Goal: Obtain resource: Download file/media

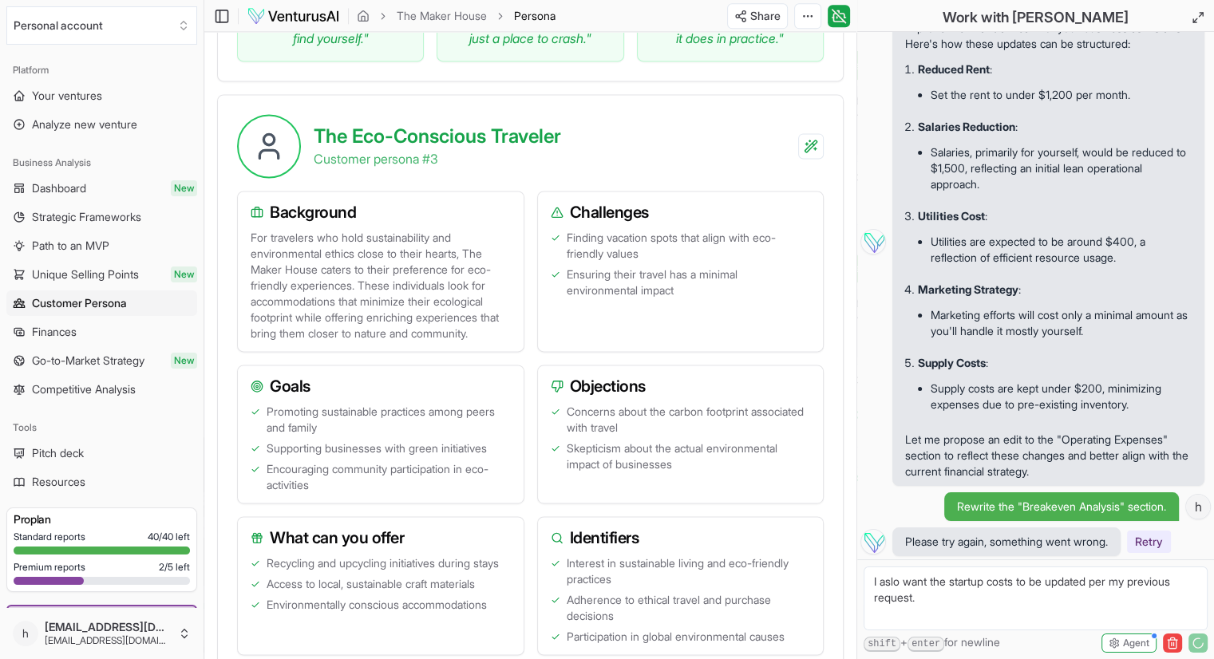
scroll to position [2221, 0]
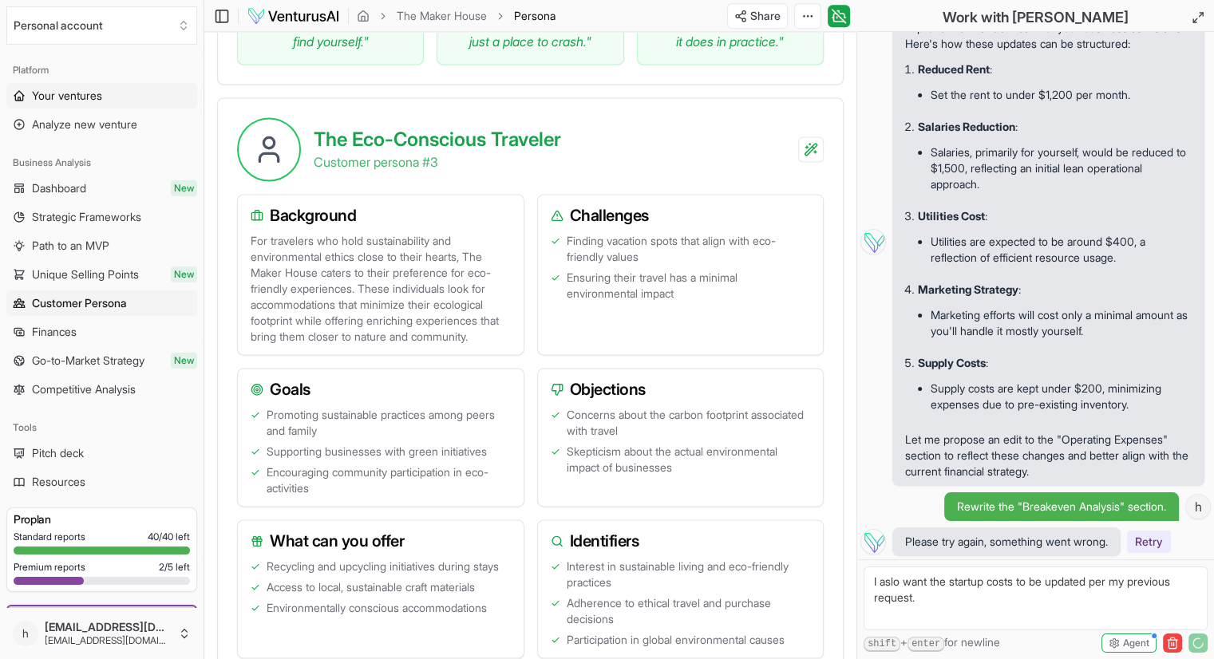
click at [70, 91] on span "Your ventures" at bounding box center [67, 96] width 70 height 16
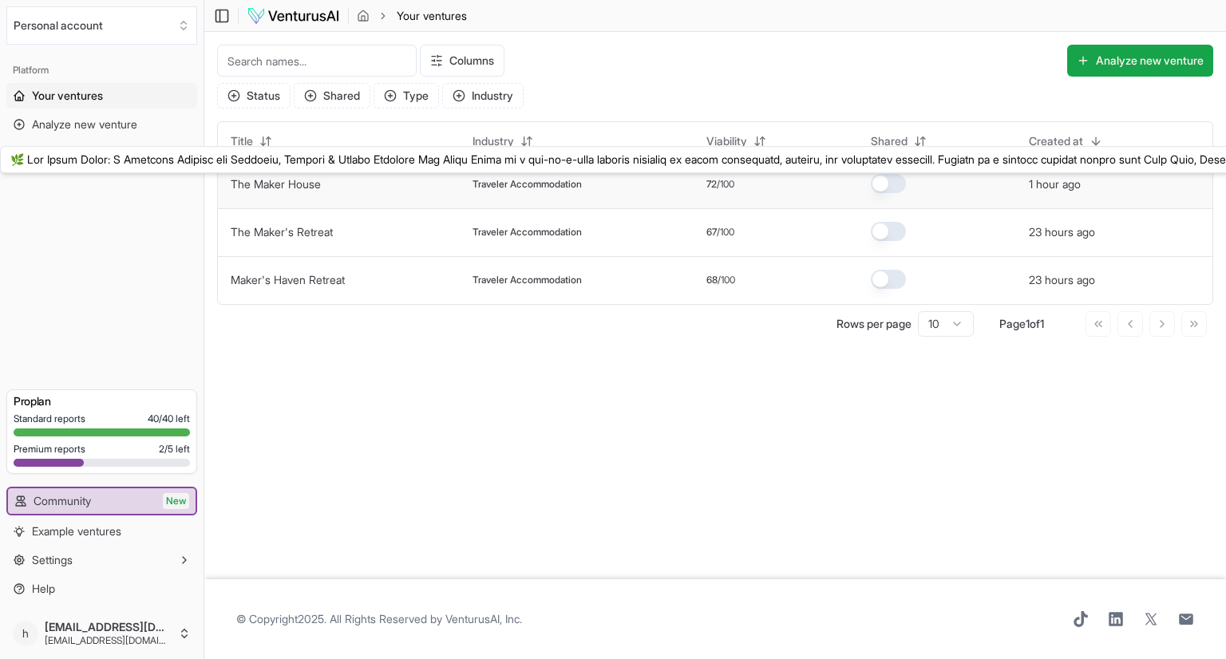
click at [275, 186] on link "The Maker House" at bounding box center [276, 184] width 90 height 14
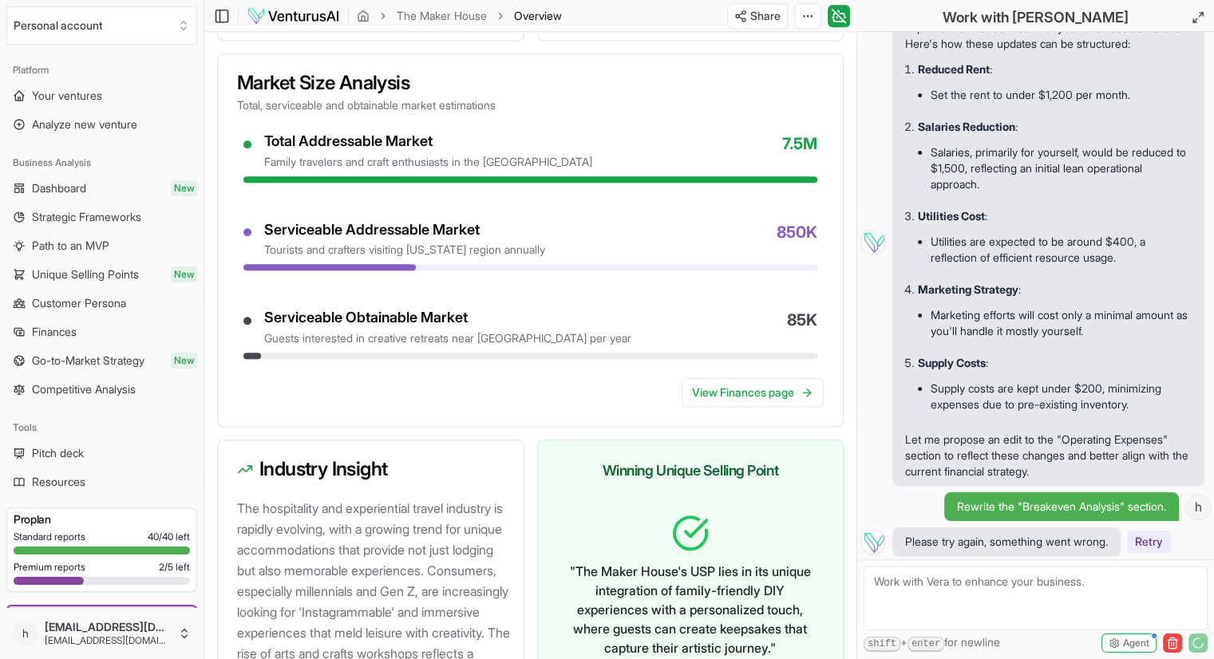
scroll to position [1533, 0]
click at [70, 303] on span "Customer Persona" at bounding box center [79, 303] width 94 height 16
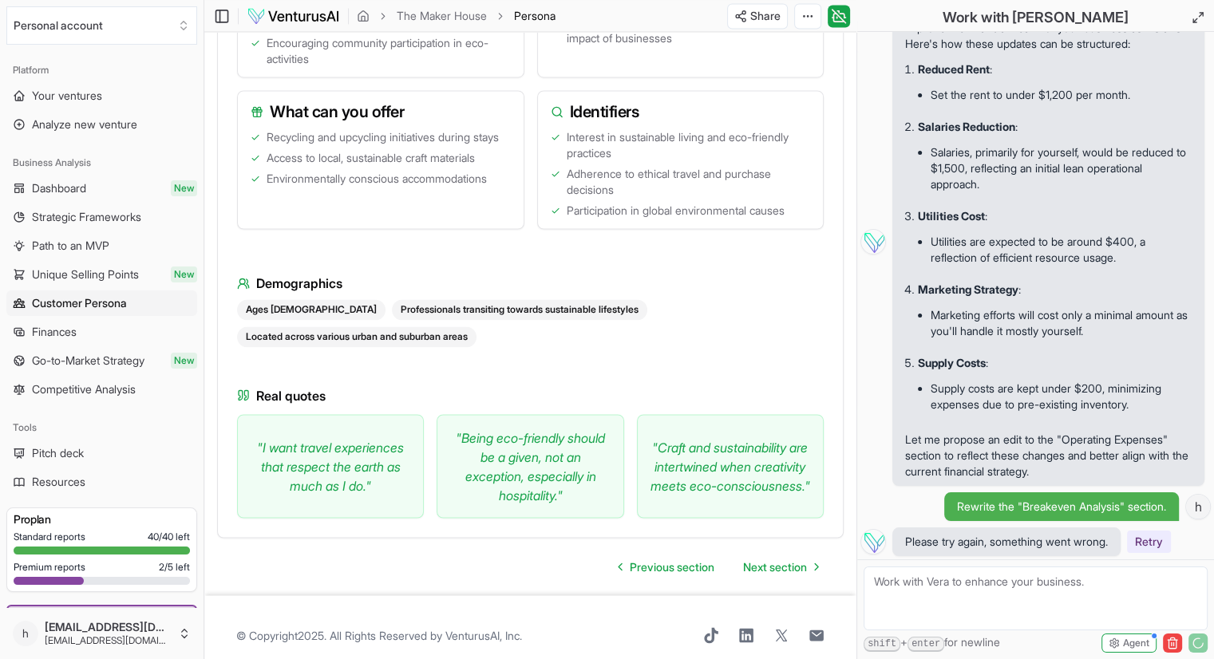
scroll to position [2712, 0]
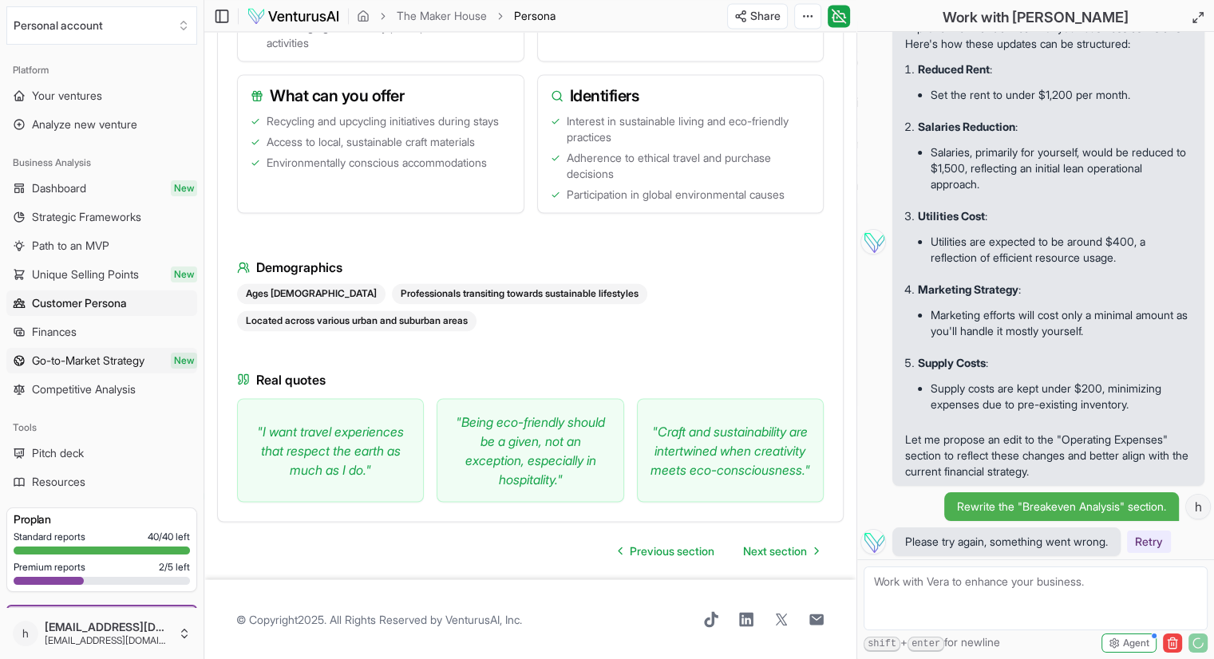
click at [64, 358] on span "Go-to-Market Strategy" at bounding box center [88, 361] width 113 height 16
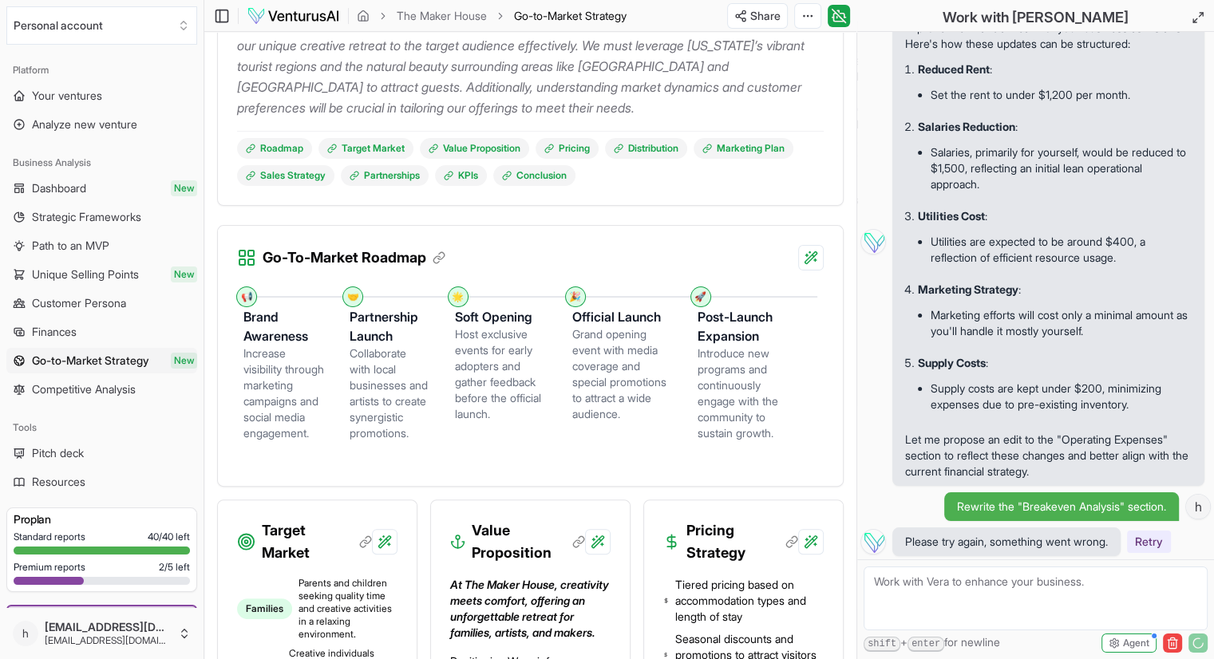
scroll to position [342, 0]
click at [102, 394] on span "Competitive Analysis" at bounding box center [84, 390] width 104 height 16
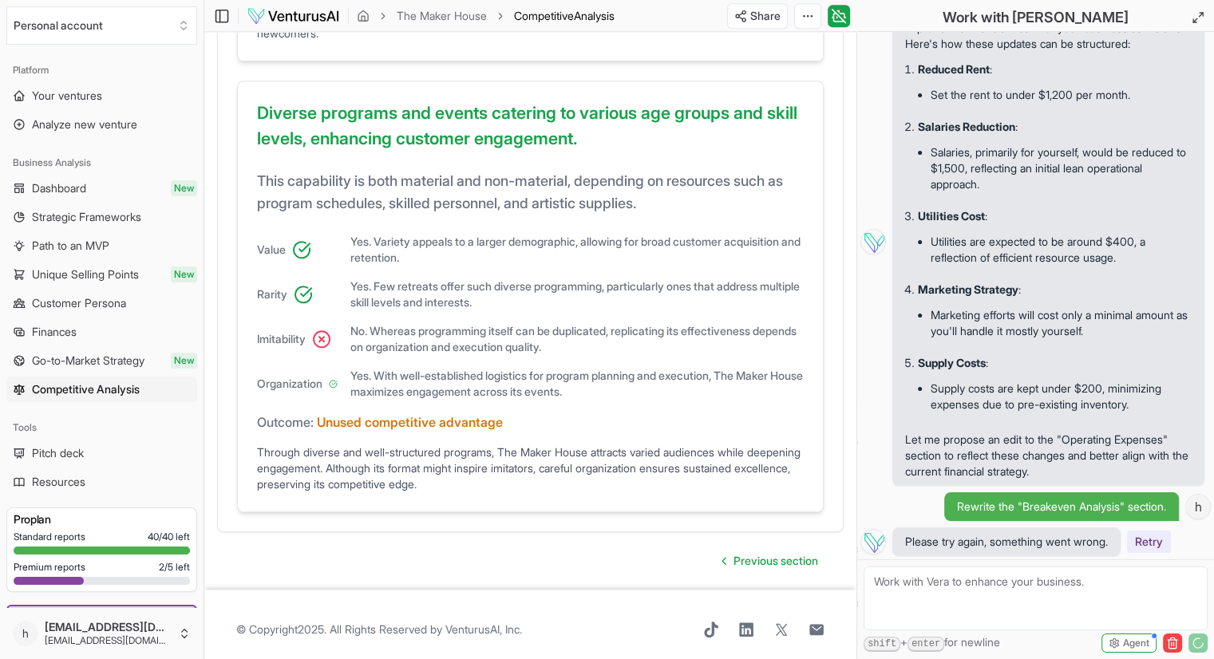
scroll to position [1488, 0]
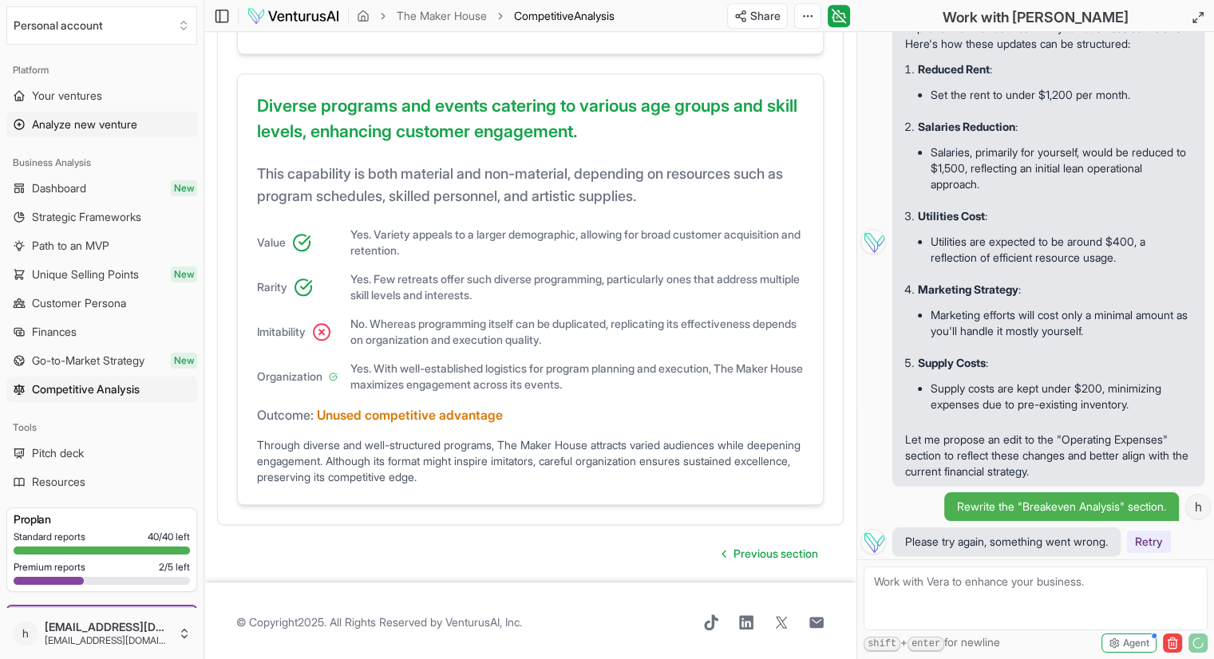
click at [80, 119] on span "Analyze new venture" at bounding box center [84, 125] width 105 height 16
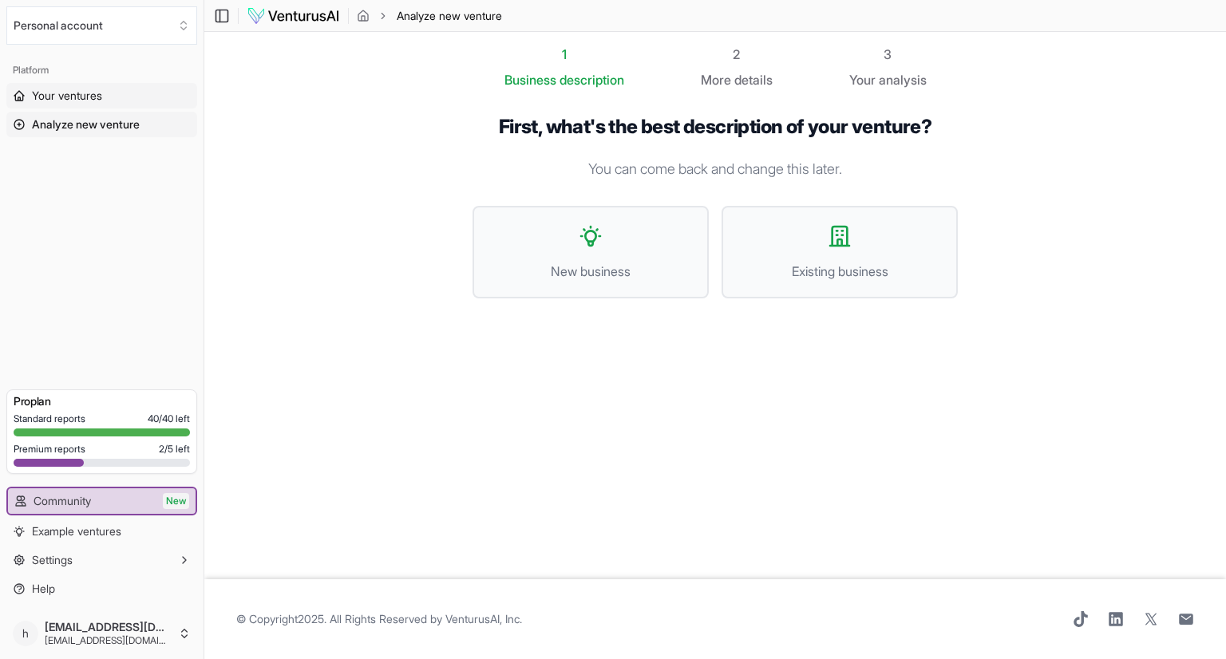
click at [56, 93] on span "Your ventures" at bounding box center [67, 96] width 70 height 16
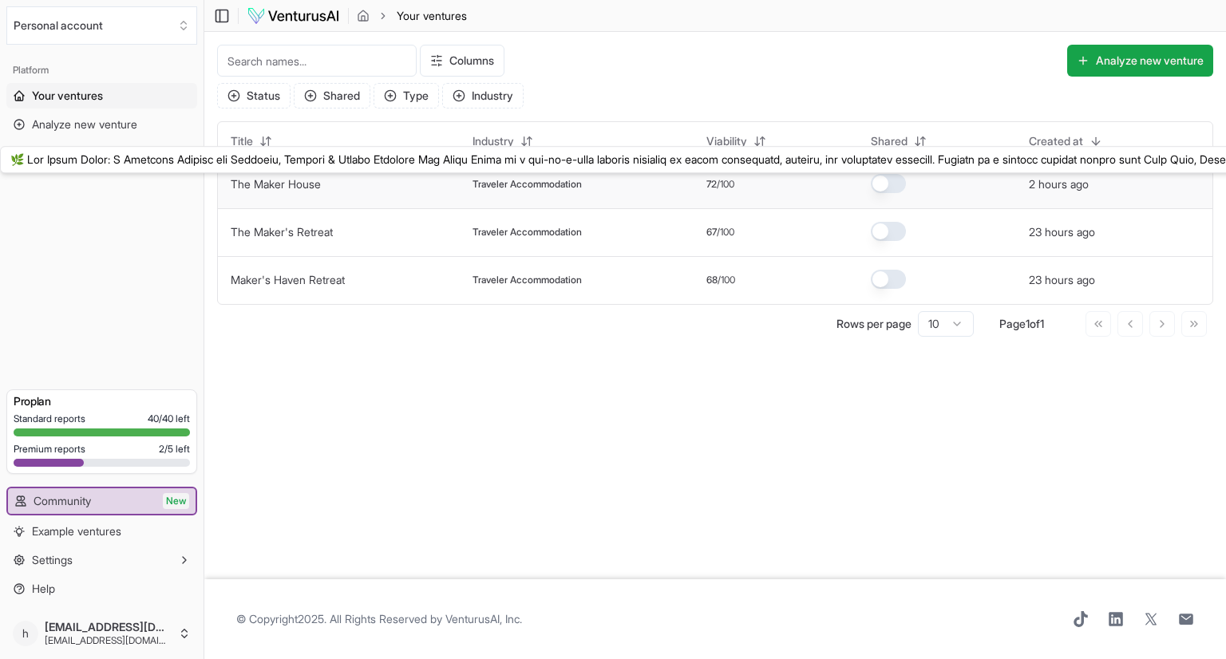
click at [264, 188] on link "The Maker House" at bounding box center [276, 184] width 90 height 14
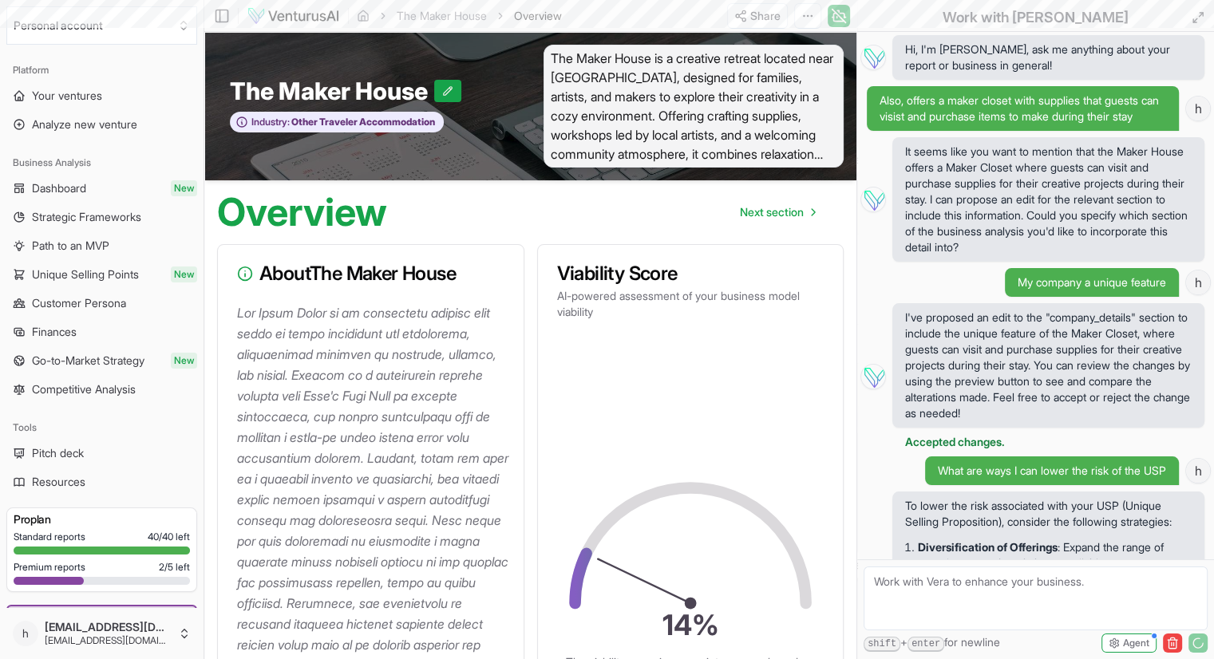
scroll to position [12049, 0]
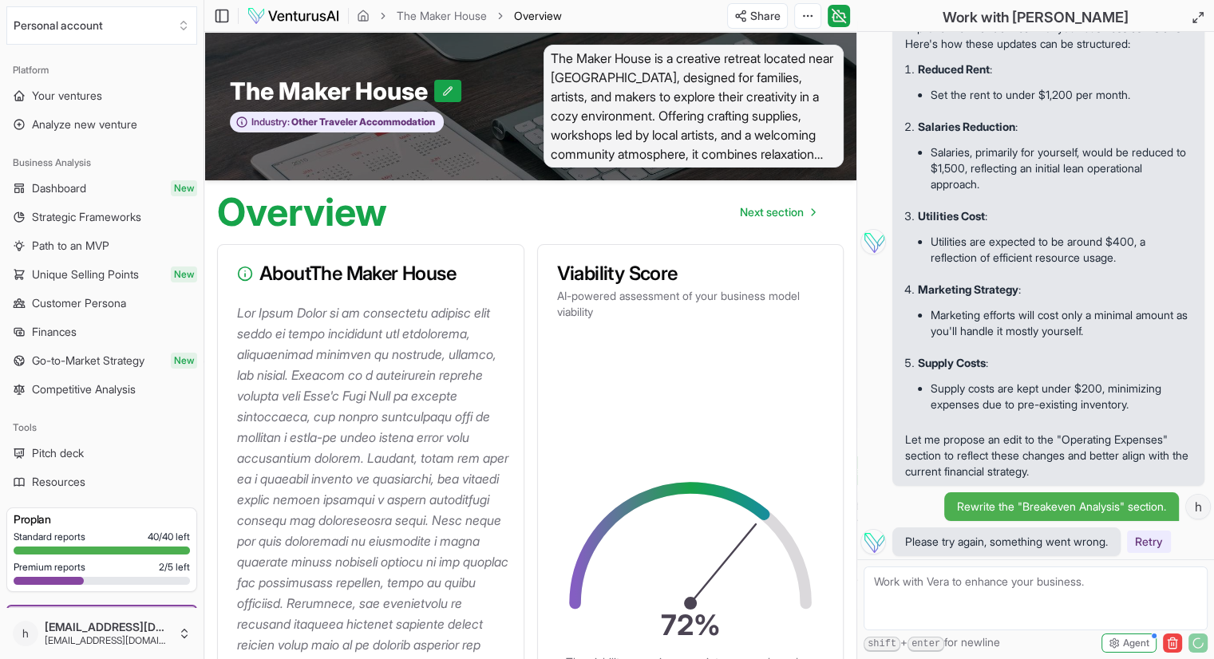
click at [76, 247] on span "Path to an MVP" at bounding box center [70, 246] width 77 height 16
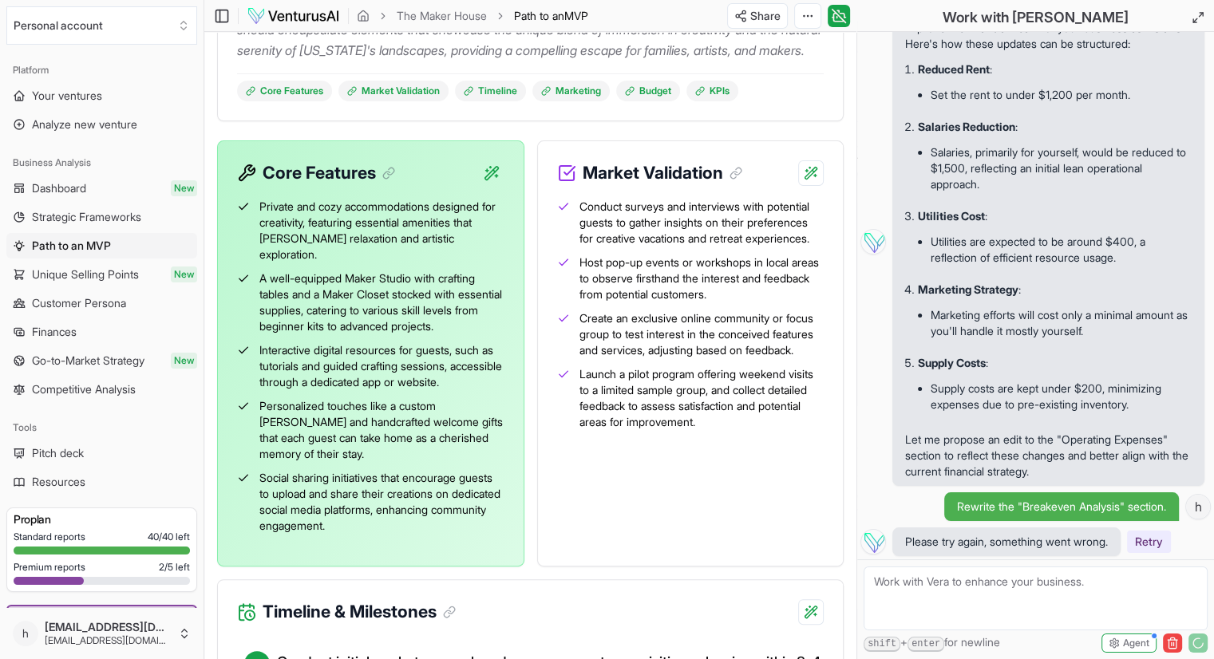
scroll to position [326, 0]
click at [421, 101] on link "Market Validation" at bounding box center [394, 90] width 110 height 21
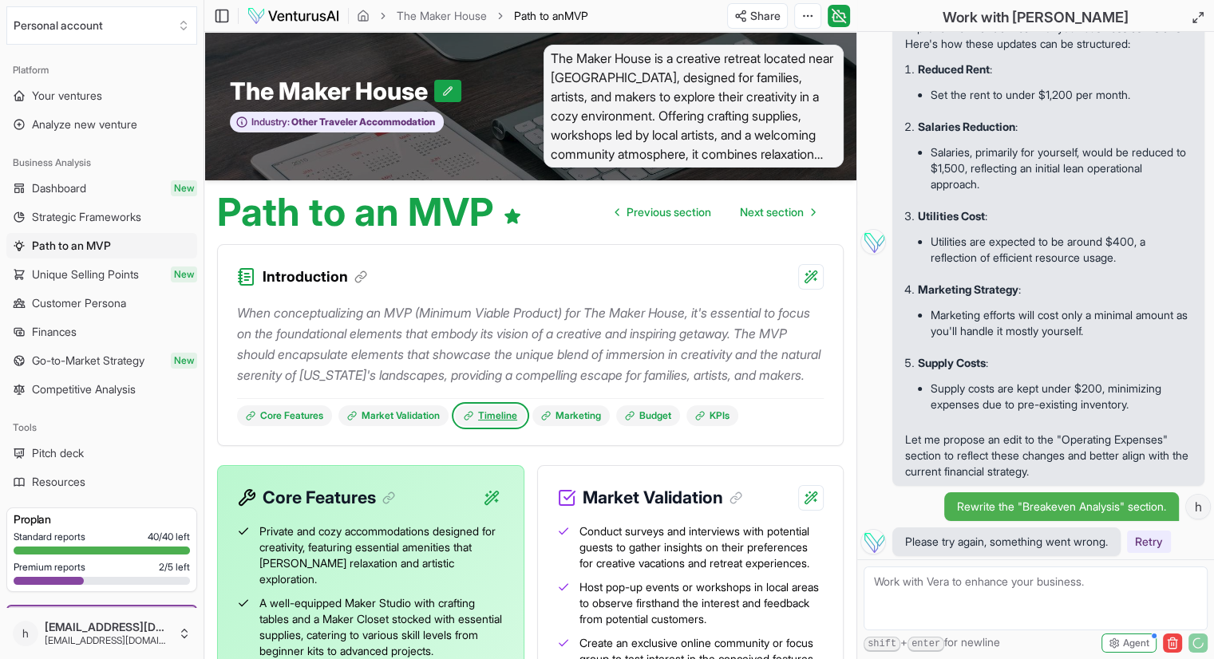
click at [499, 426] on link "Timeline" at bounding box center [490, 416] width 71 height 21
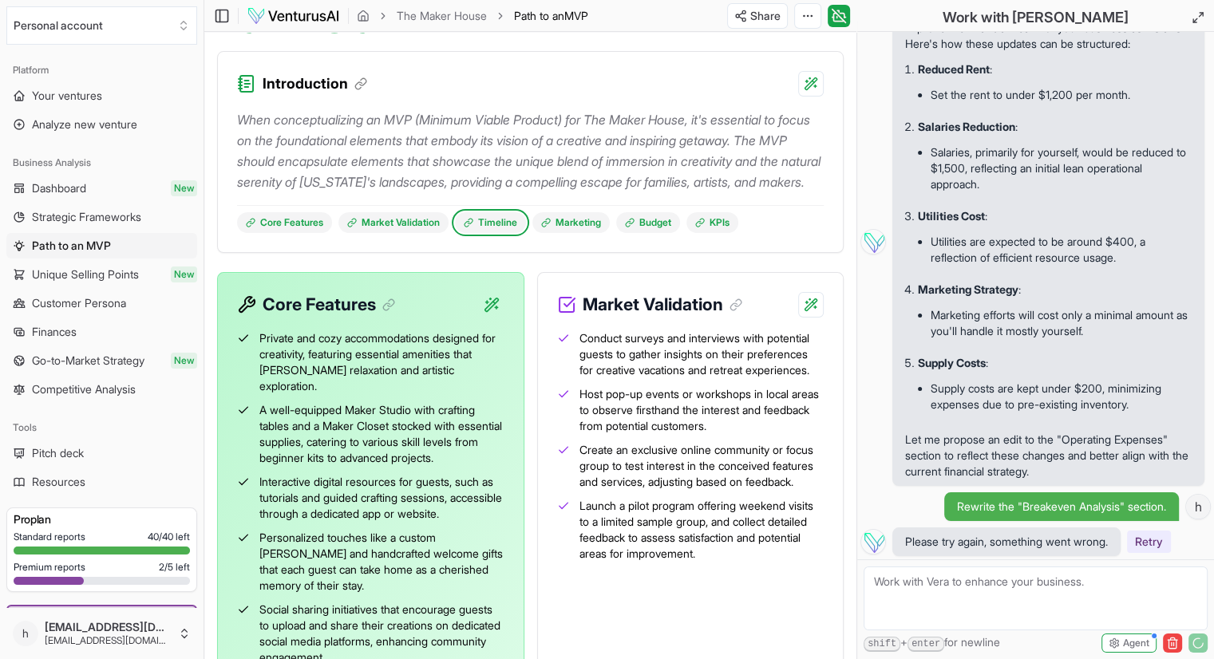
scroll to position [184, 0]
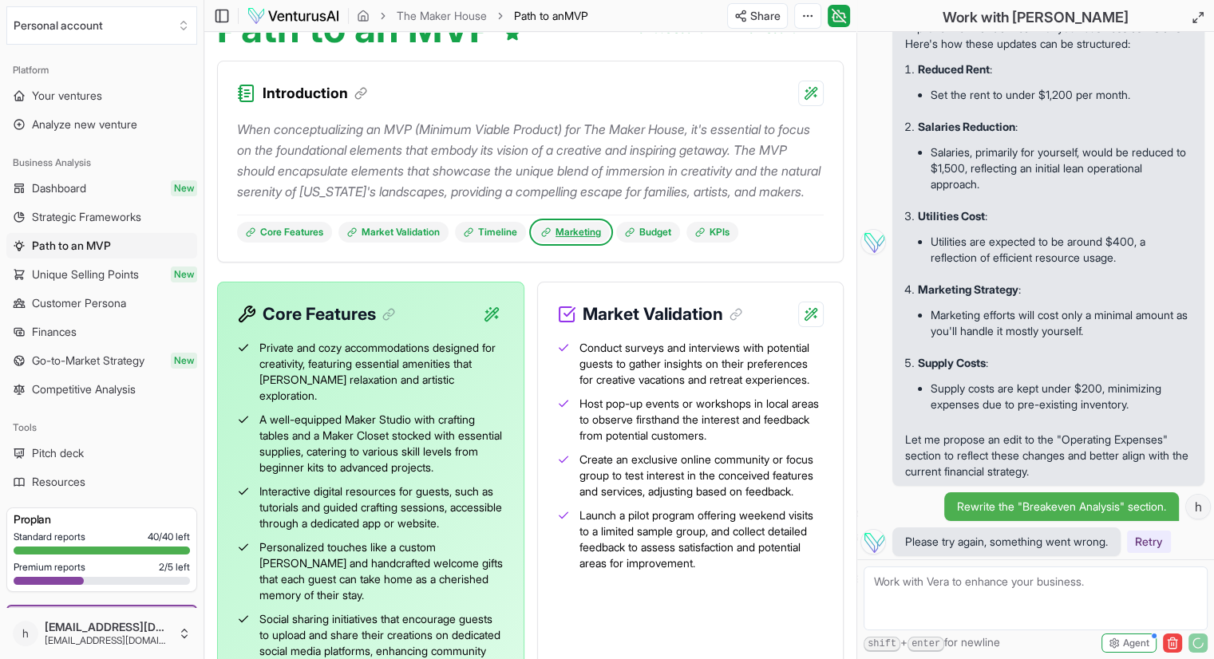
click at [574, 243] on link "Marketing" at bounding box center [571, 232] width 77 height 21
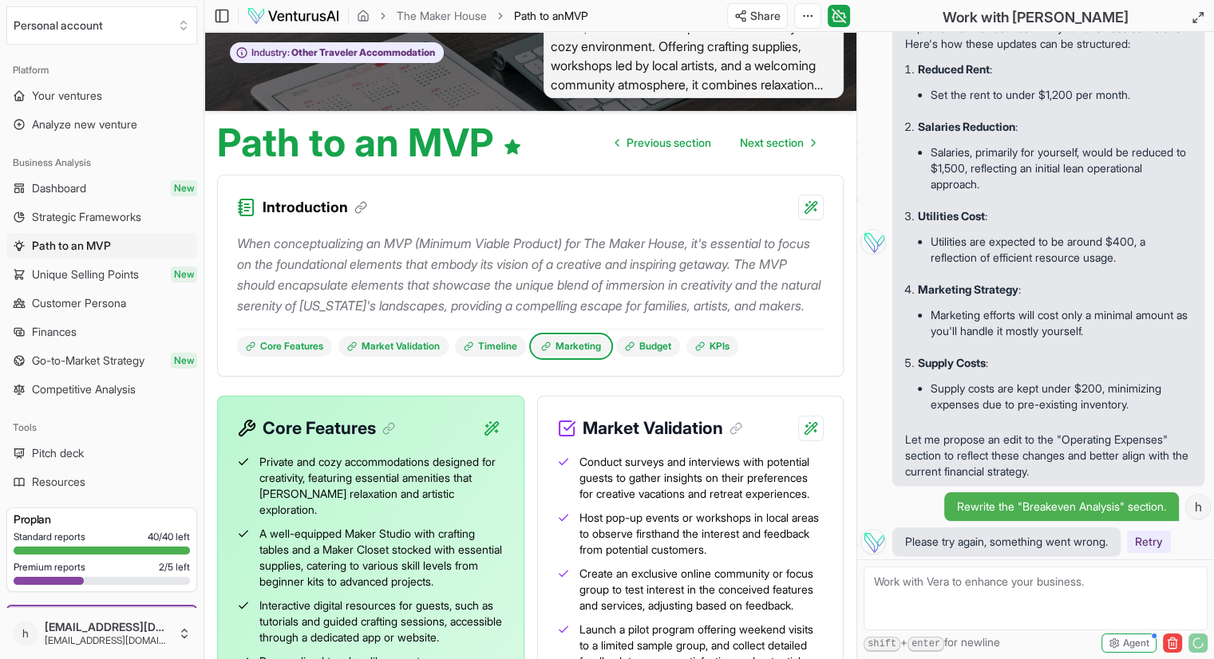
scroll to position [68, 0]
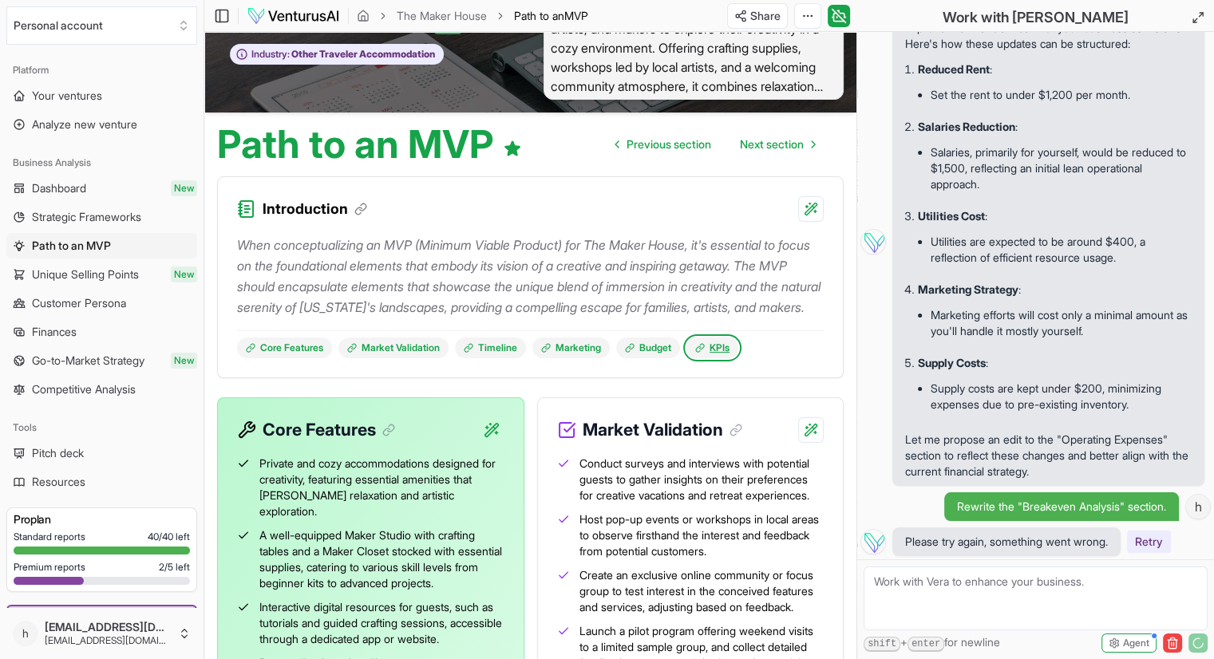
click at [729, 358] on link "KPIs" at bounding box center [713, 348] width 52 height 21
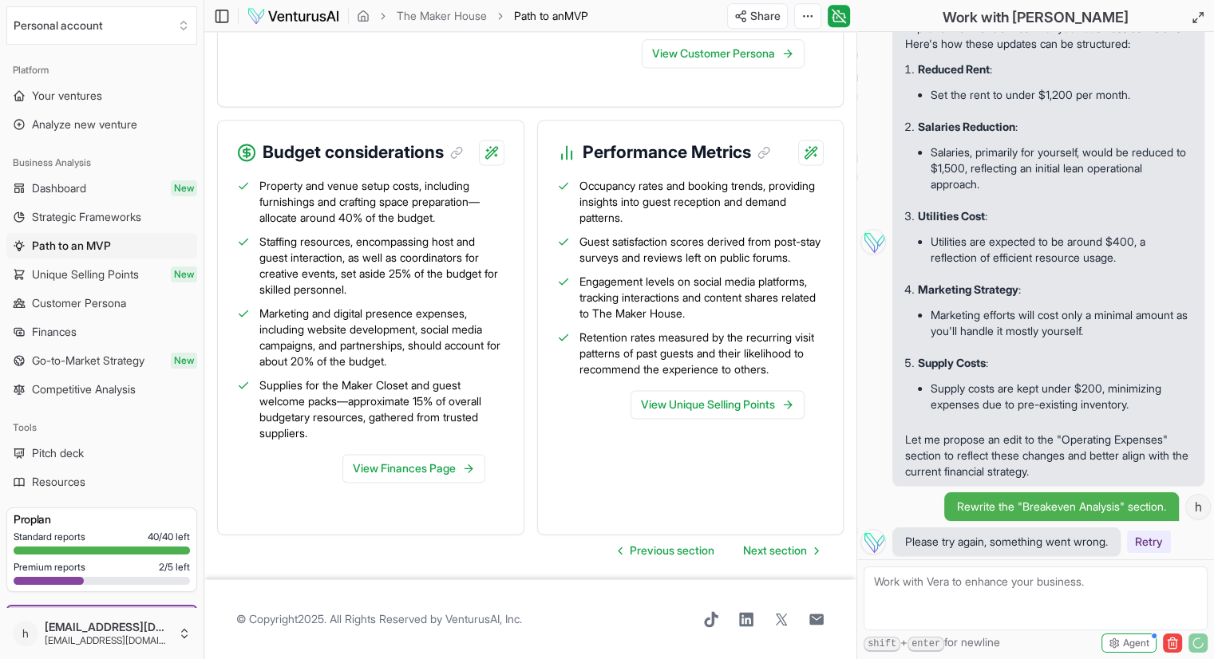
scroll to position [2278, 0]
click at [733, 419] on link "View Unique Selling Points" at bounding box center [718, 404] width 174 height 29
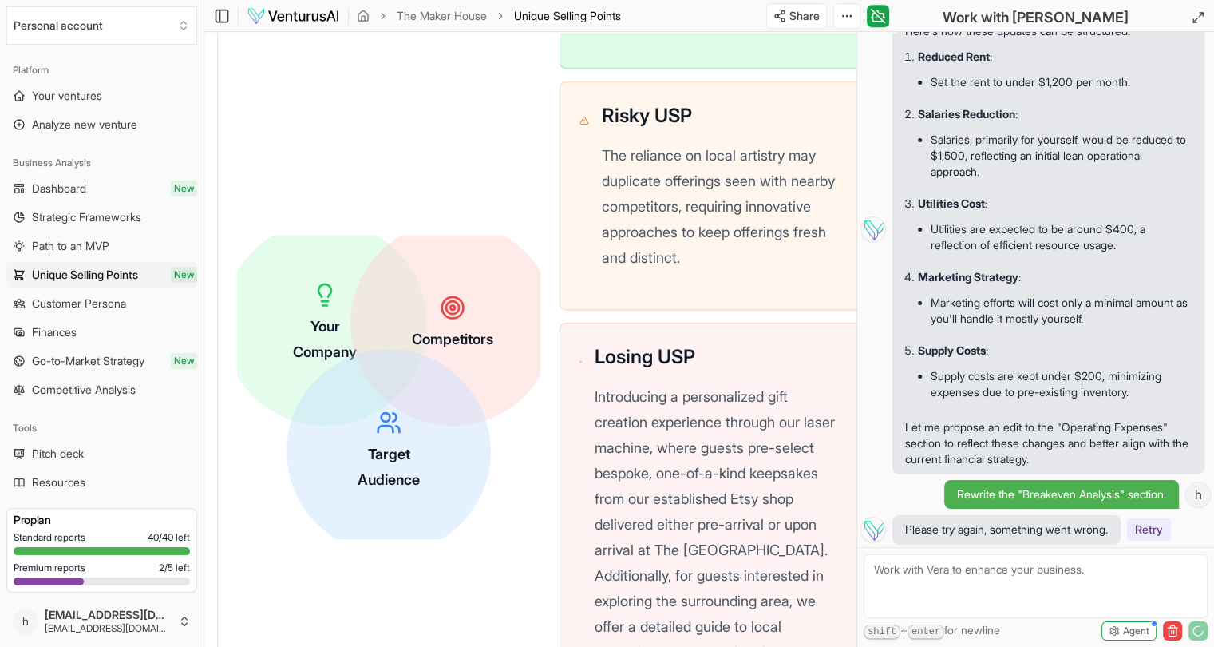
scroll to position [766, 0]
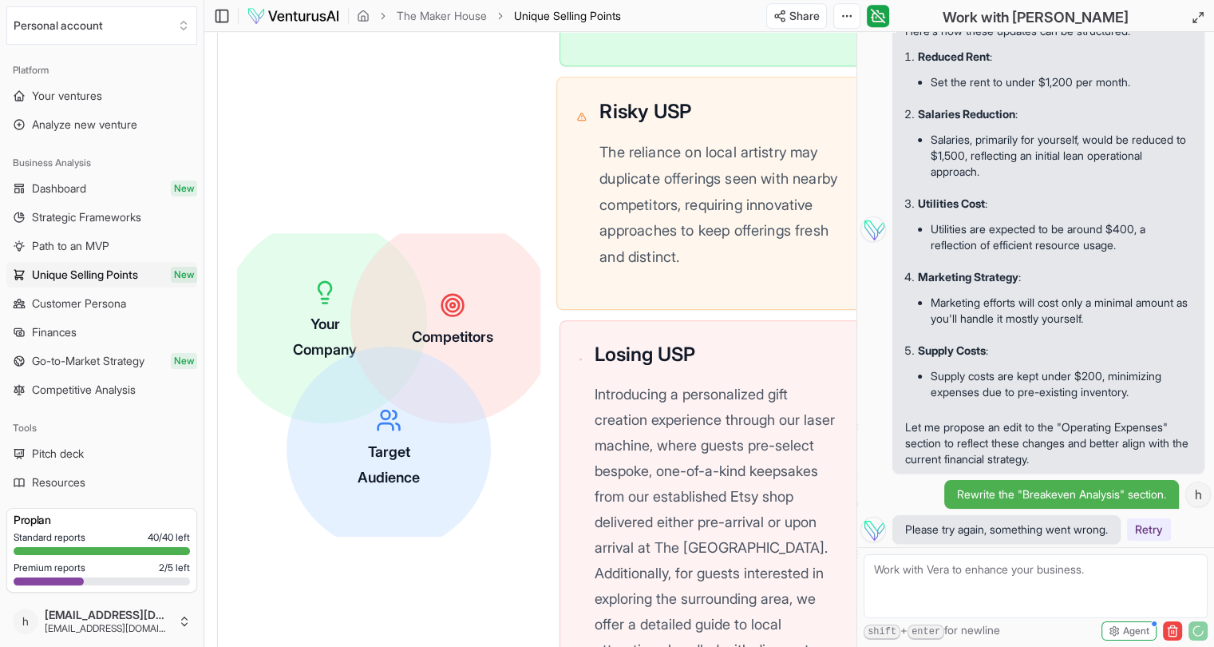
click at [706, 253] on p "The reliance on local artistry may duplicate offerings seen with nearby competi…" at bounding box center [723, 205] width 246 height 130
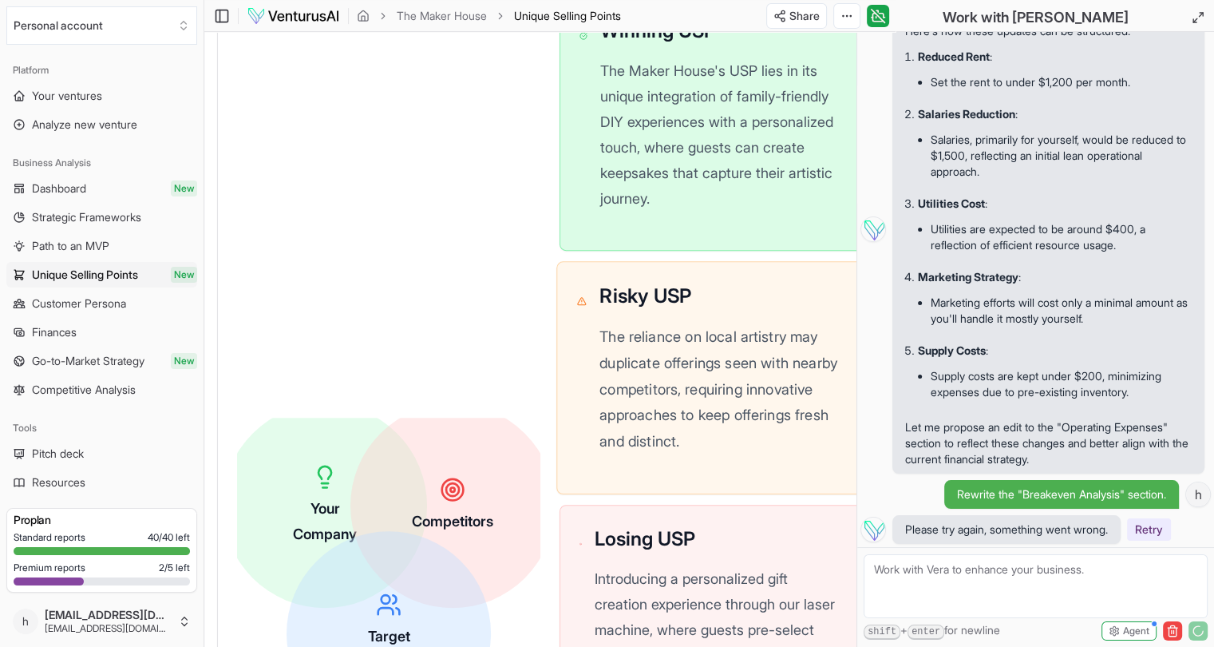
scroll to position [583, 0]
click at [580, 300] on icon at bounding box center [582, 299] width 10 height 39
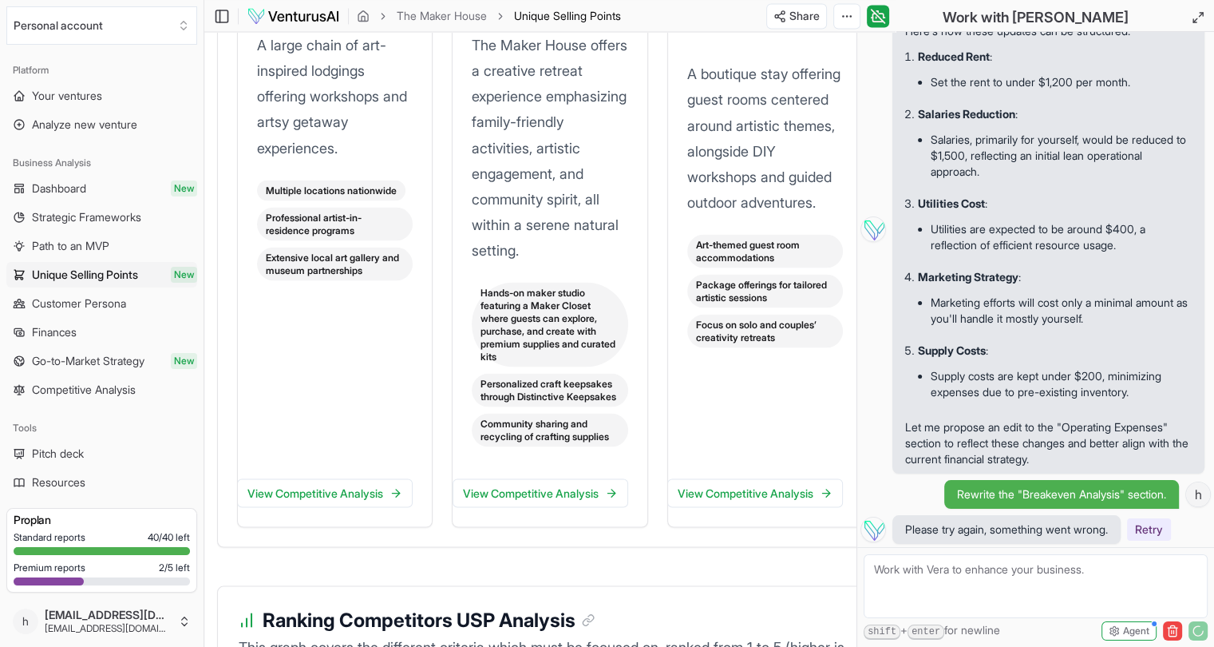
scroll to position [2915, 0]
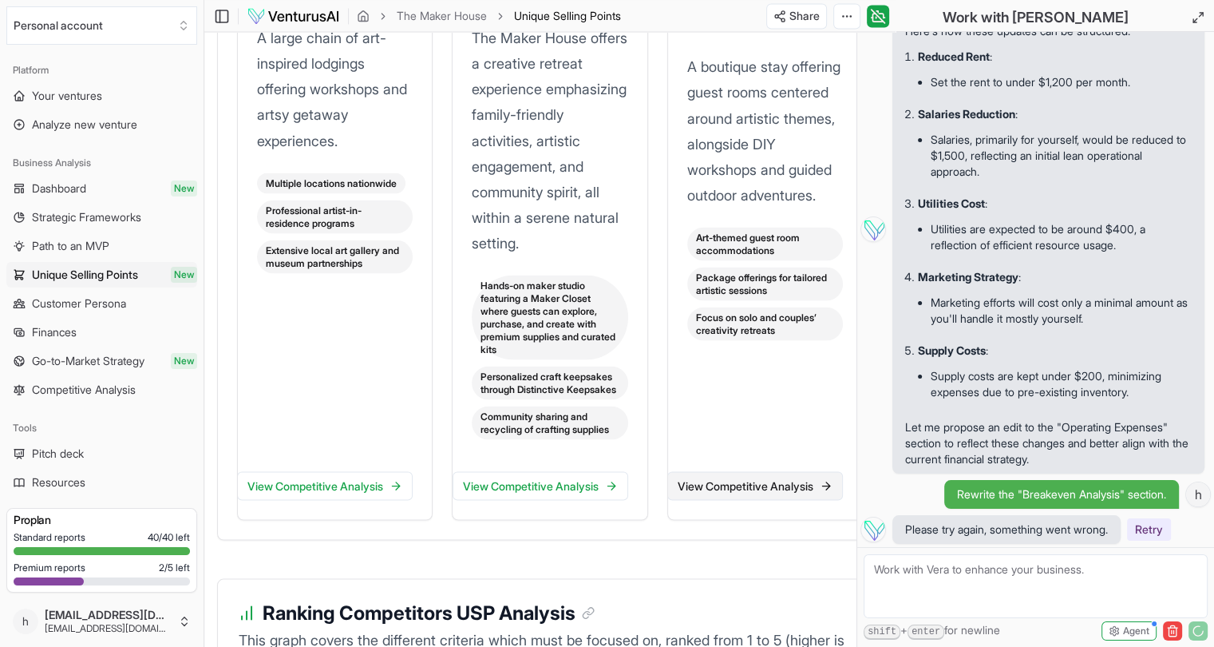
click at [715, 500] on link "View Competitive Analysis" at bounding box center [755, 485] width 176 height 29
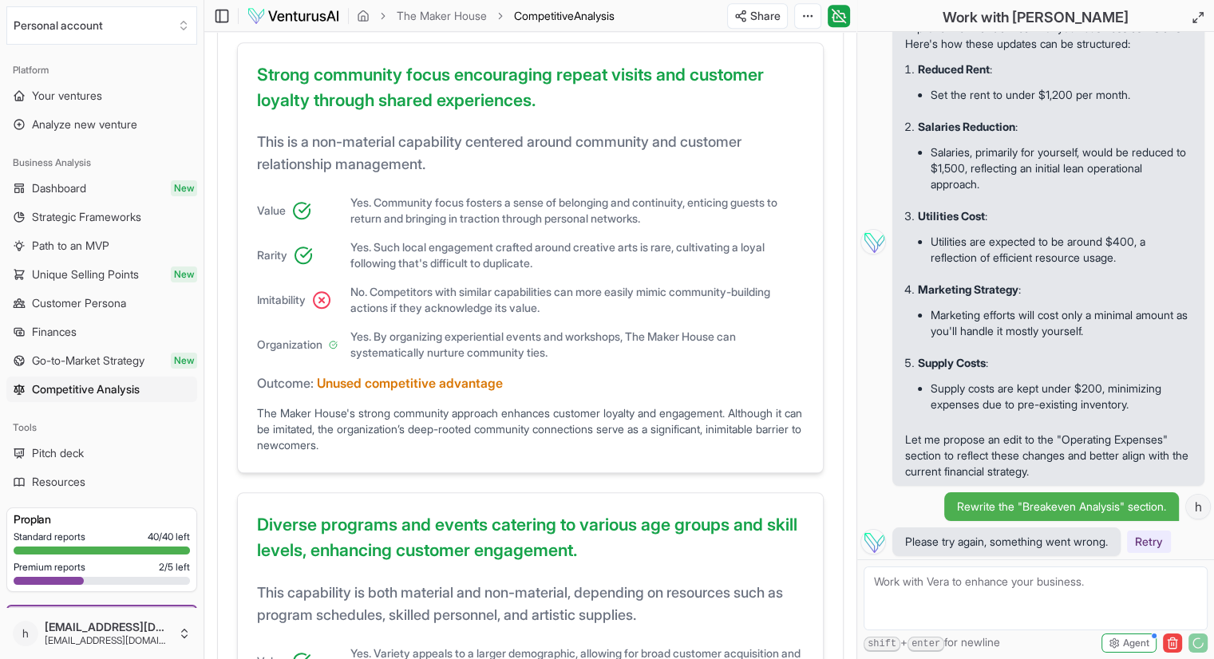
scroll to position [1488, 0]
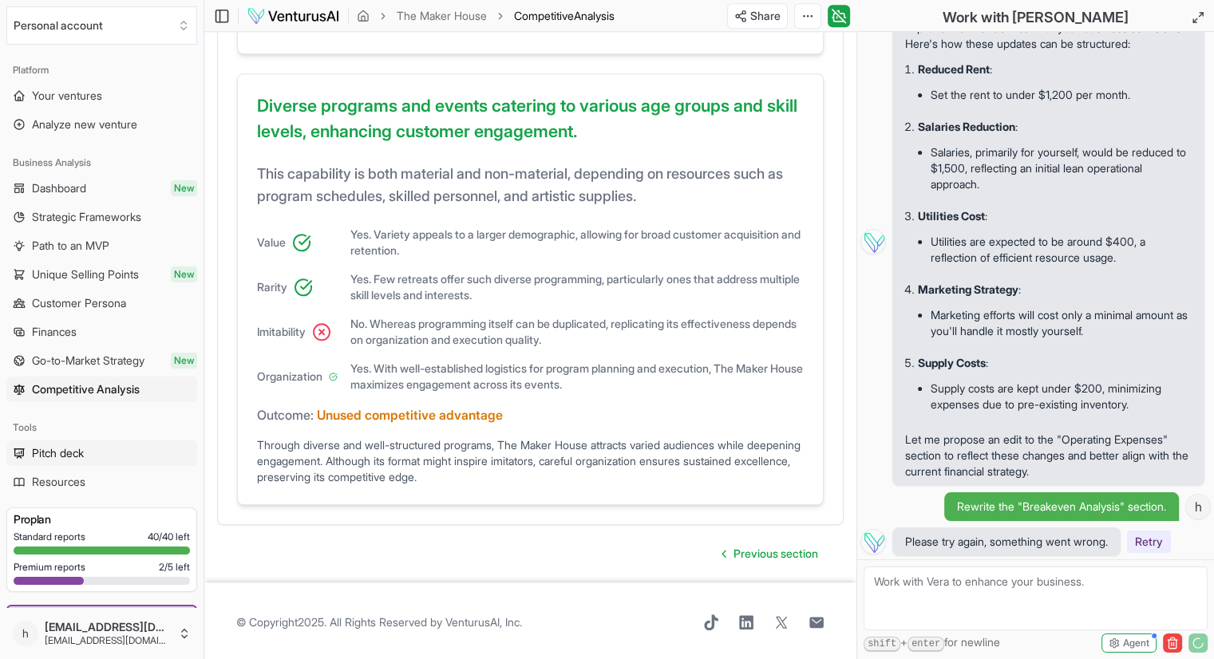
click at [84, 451] on span "Pitch deck" at bounding box center [58, 454] width 52 height 16
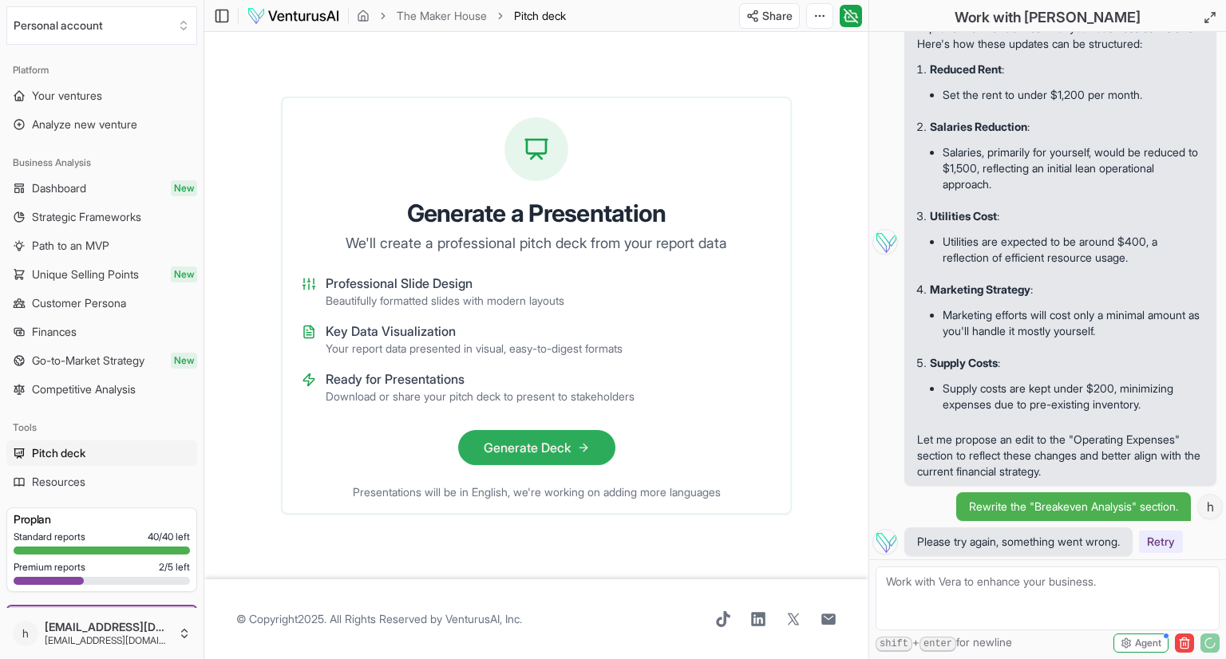
click at [511, 451] on button "Generate Deck" at bounding box center [536, 447] width 157 height 35
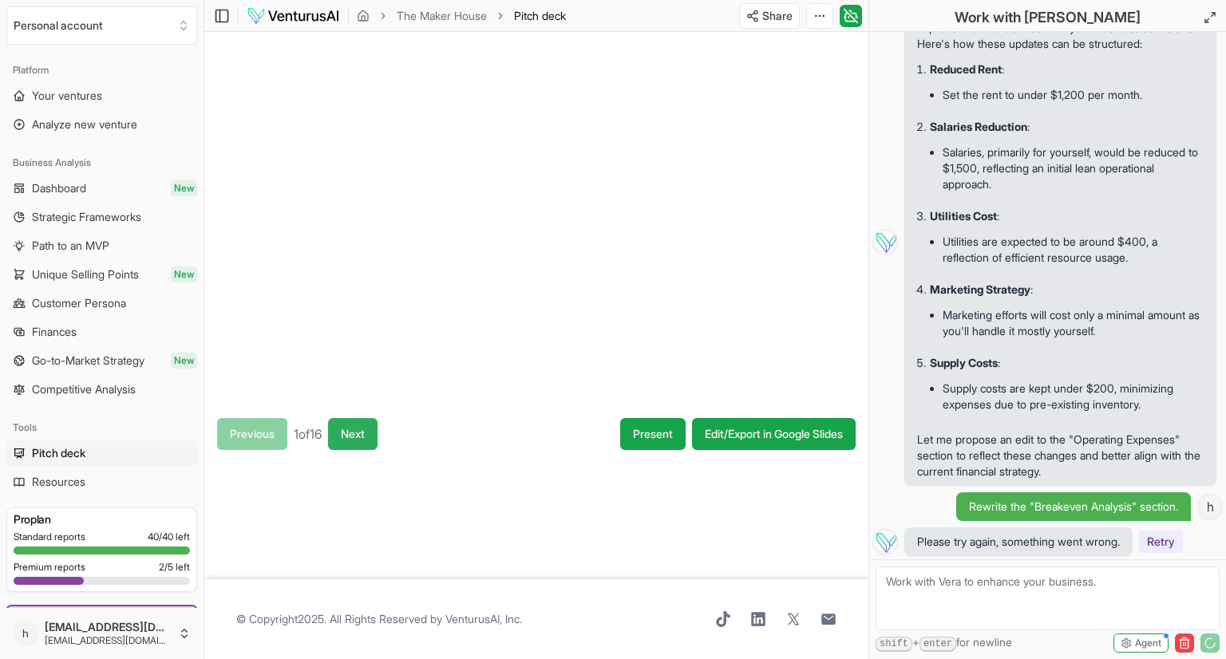
click at [370, 431] on button "Next" at bounding box center [353, 434] width 50 height 32
click at [370, 432] on button "Next" at bounding box center [356, 434] width 50 height 32
click at [375, 439] on button "Next" at bounding box center [356, 434] width 50 height 32
click at [375, 435] on button "Next" at bounding box center [356, 434] width 50 height 32
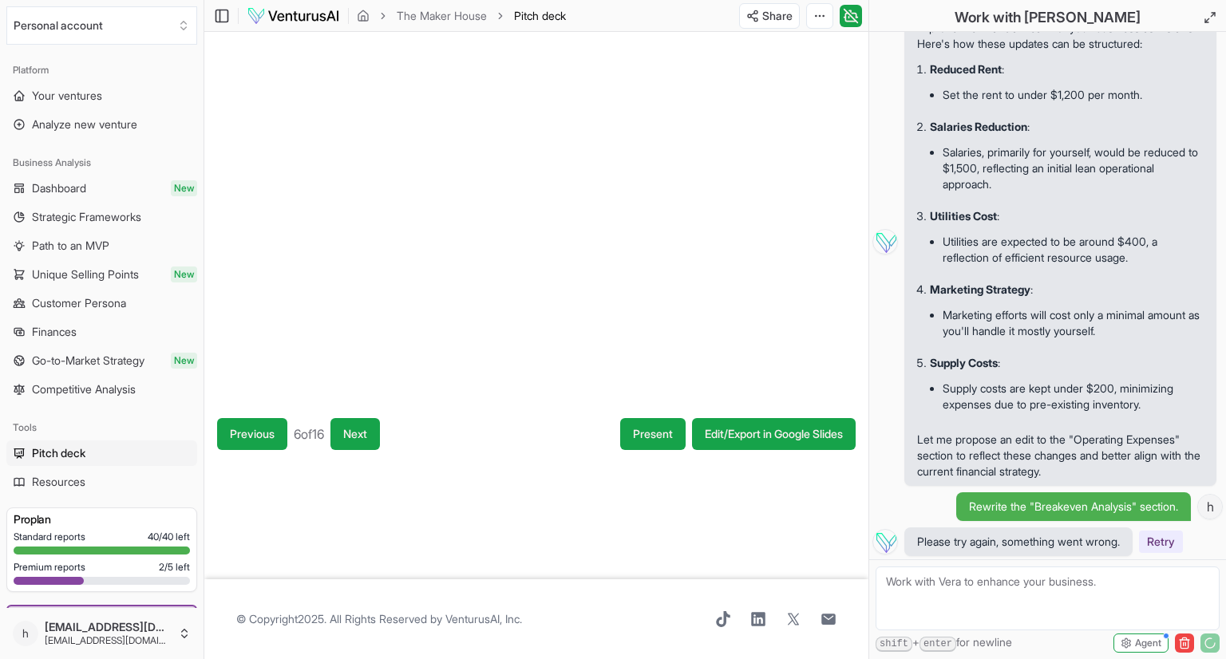
click at [375, 435] on button "Next" at bounding box center [356, 434] width 50 height 32
click at [375, 435] on button "Next" at bounding box center [354, 434] width 50 height 32
click at [375, 435] on button "Next" at bounding box center [356, 434] width 50 height 32
click at [823, 14] on html "We value your privacy We use cookies to enhance your browsing experience, serve…" at bounding box center [613, 329] width 1226 height 659
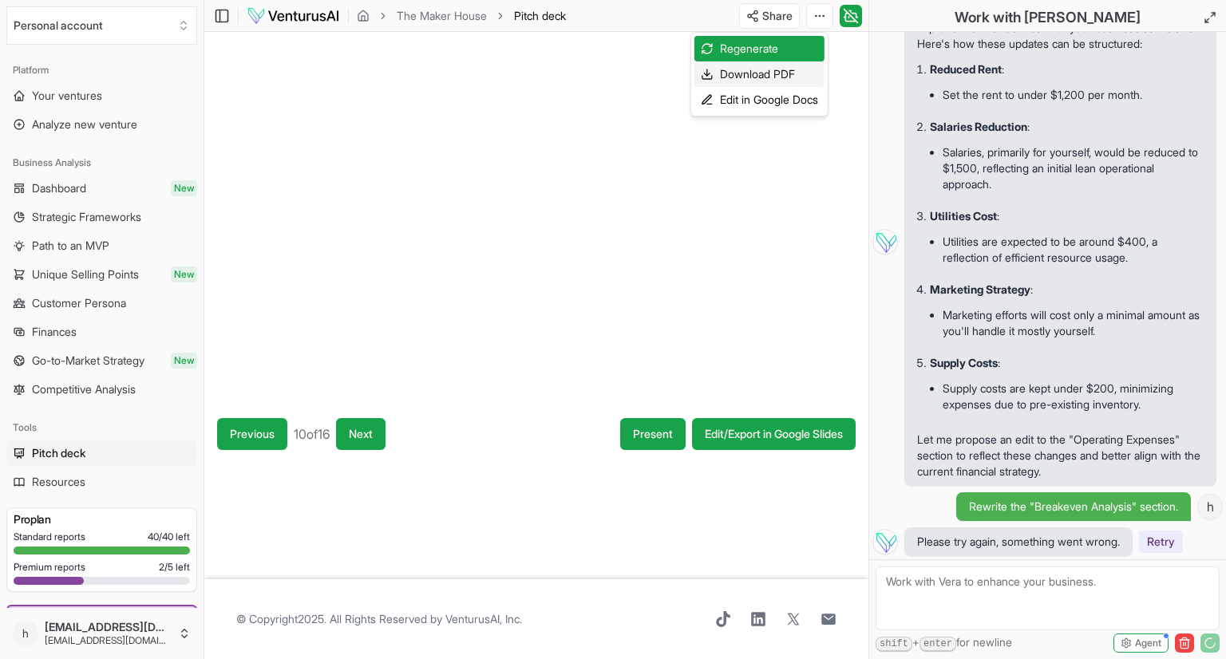
click at [788, 78] on div "Download PDF" at bounding box center [760, 74] width 130 height 26
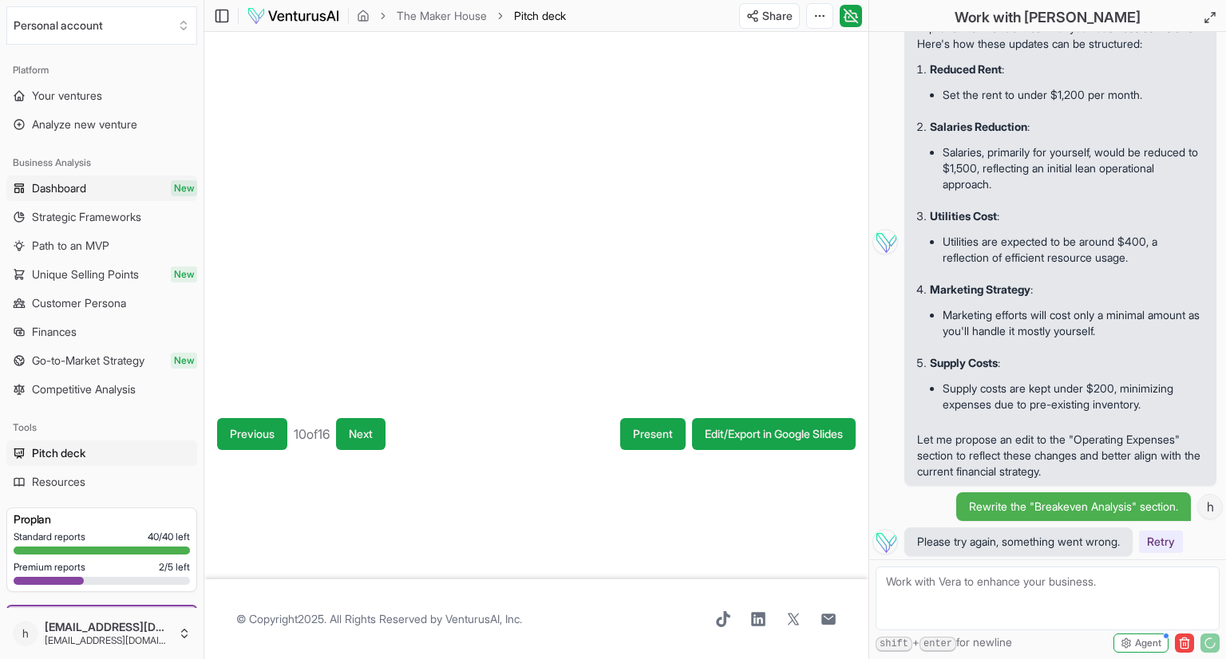
click at [97, 193] on link "Dashboard New" at bounding box center [101, 189] width 191 height 26
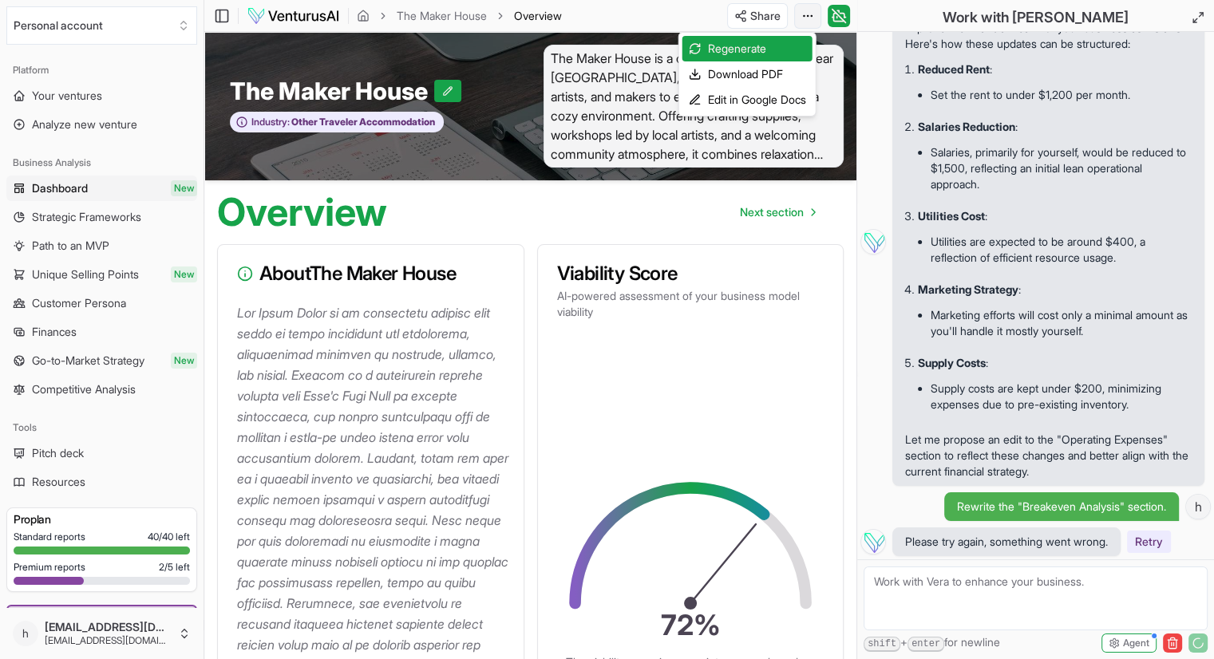
click at [804, 14] on html "We value your privacy We use cookies to enhance your browsing experience, serve…" at bounding box center [607, 329] width 1214 height 659
click at [762, 80] on div "Download PDF" at bounding box center [748, 74] width 130 height 26
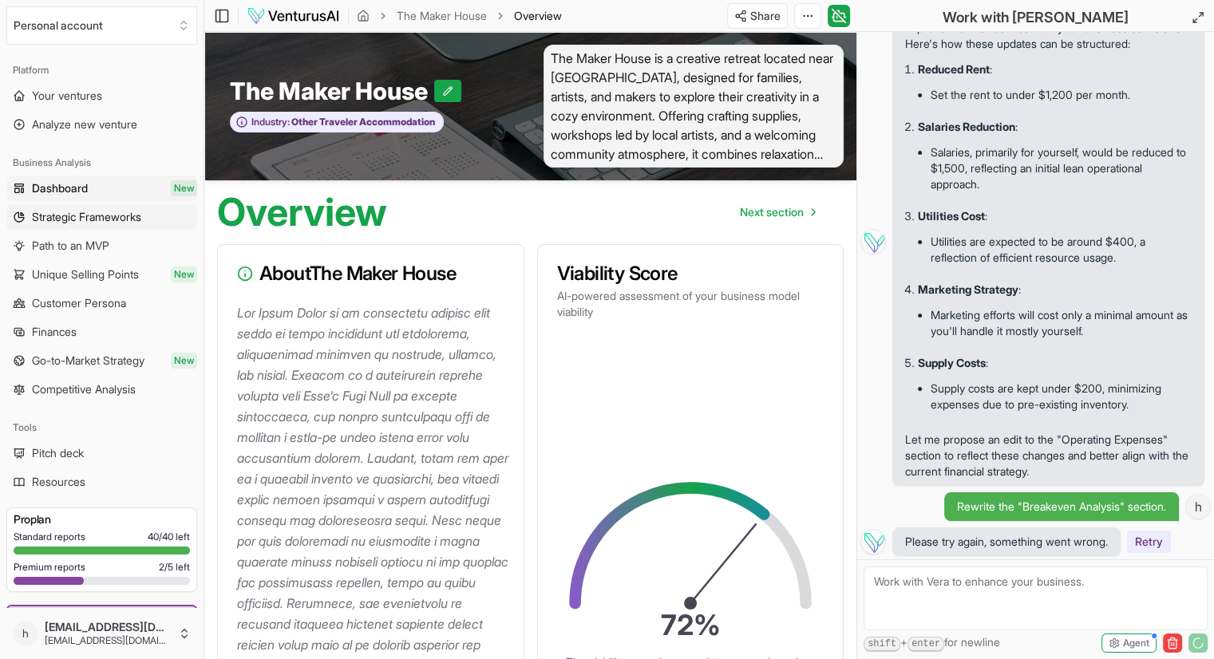
click at [117, 217] on span "Strategic Frameworks" at bounding box center [86, 217] width 109 height 16
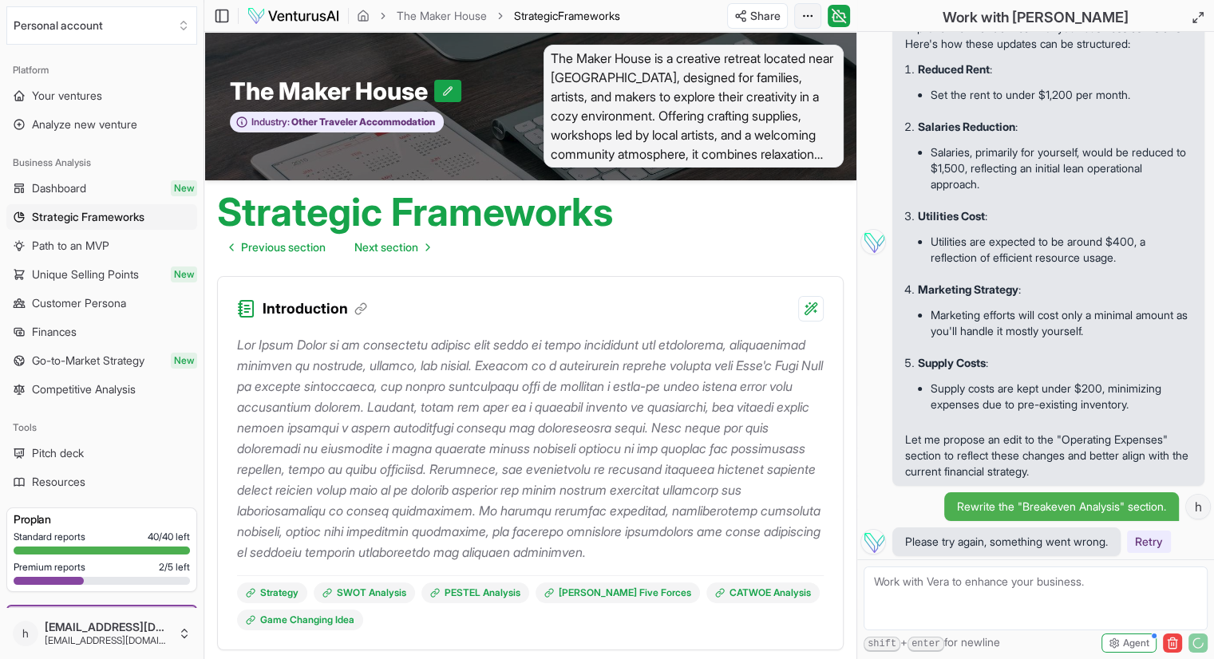
click at [812, 13] on html "We value your privacy We use cookies to enhance your browsing experience, serve…" at bounding box center [607, 329] width 1214 height 659
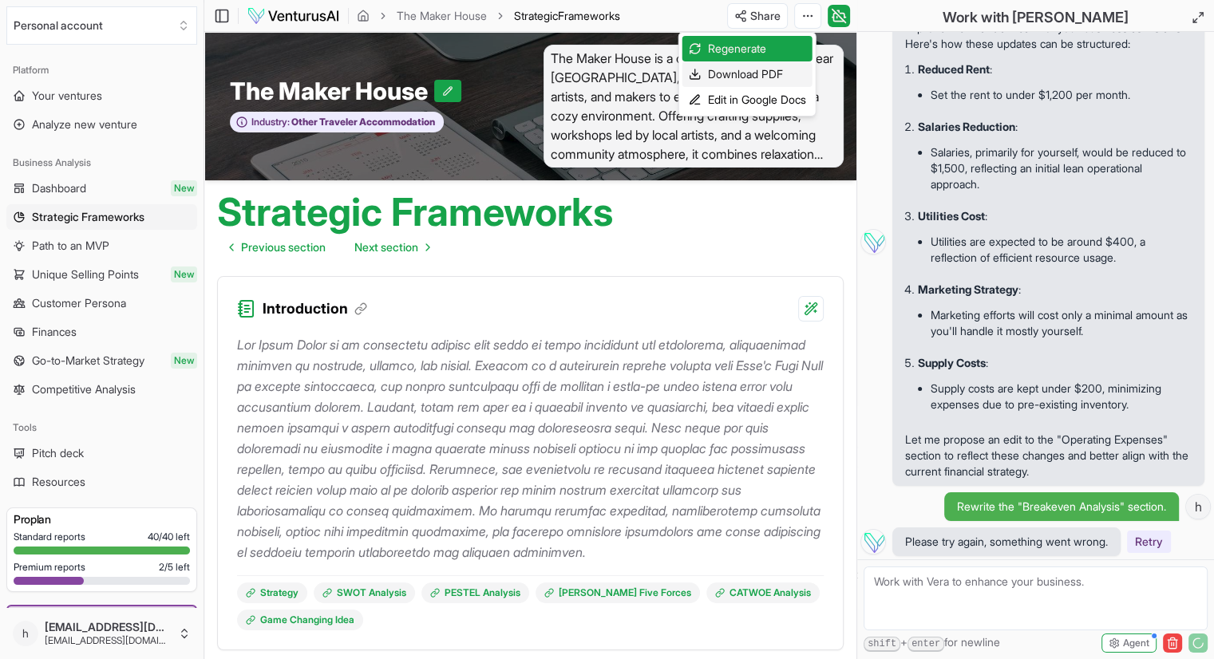
click at [776, 72] on div "Download PDF" at bounding box center [748, 74] width 130 height 26
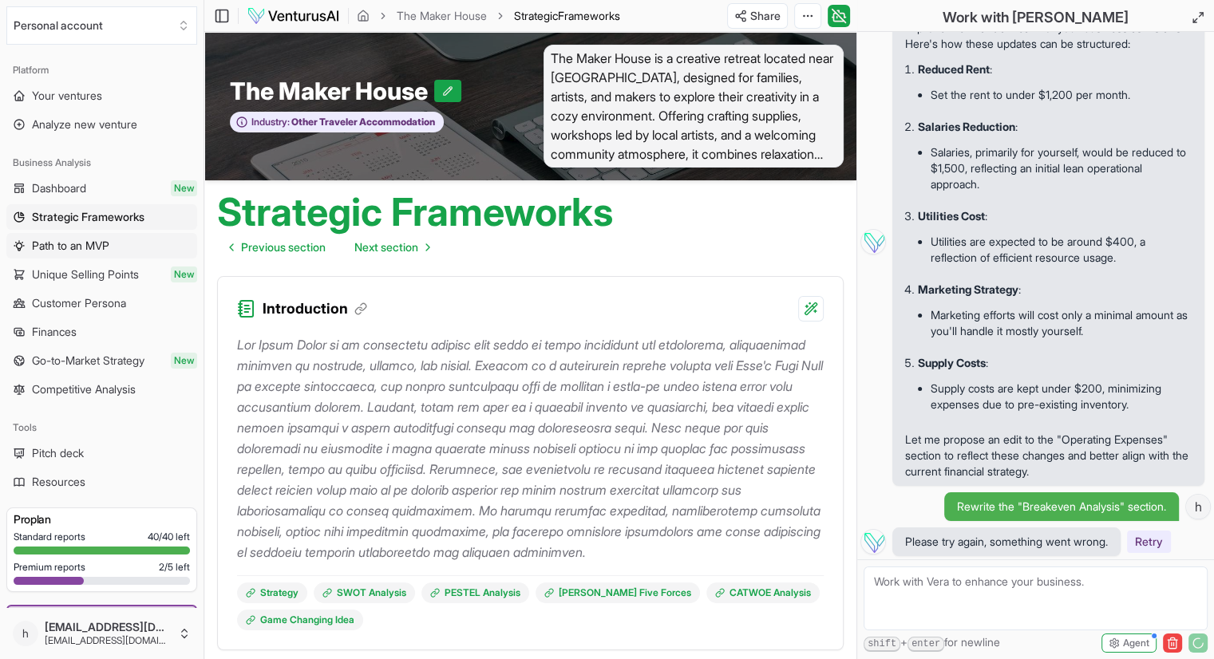
click at [102, 244] on span "Path to an MVP" at bounding box center [70, 246] width 77 height 16
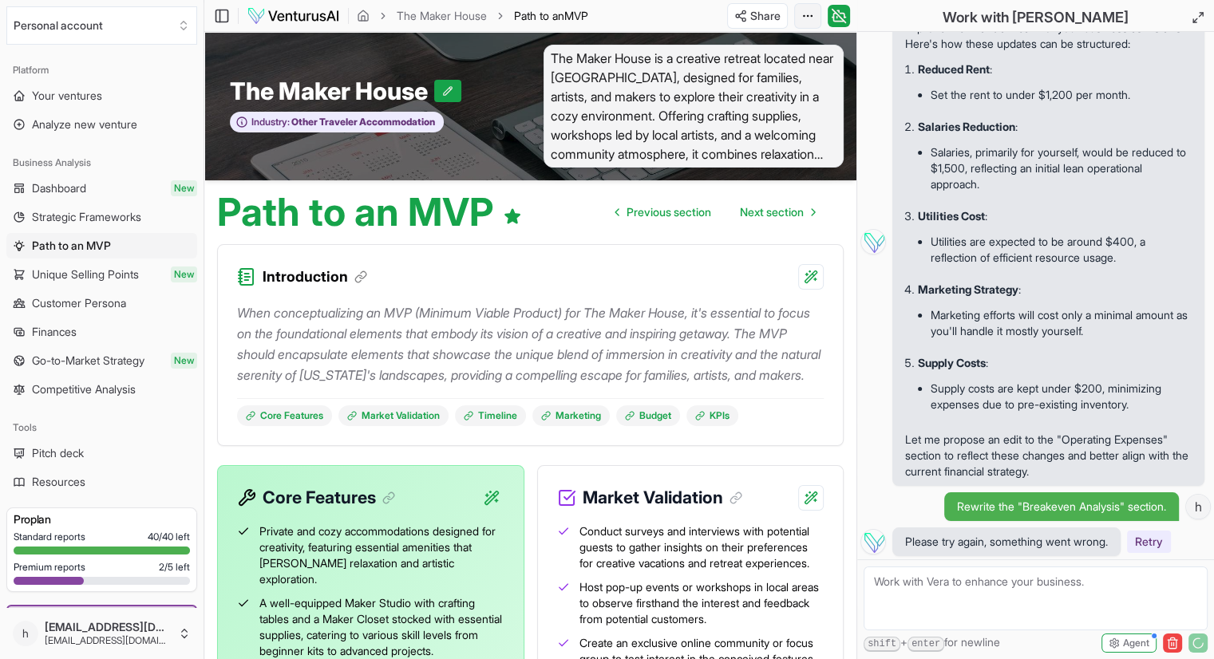
click at [814, 15] on html "We value your privacy We use cookies to enhance your browsing experience, serve…" at bounding box center [607, 329] width 1214 height 659
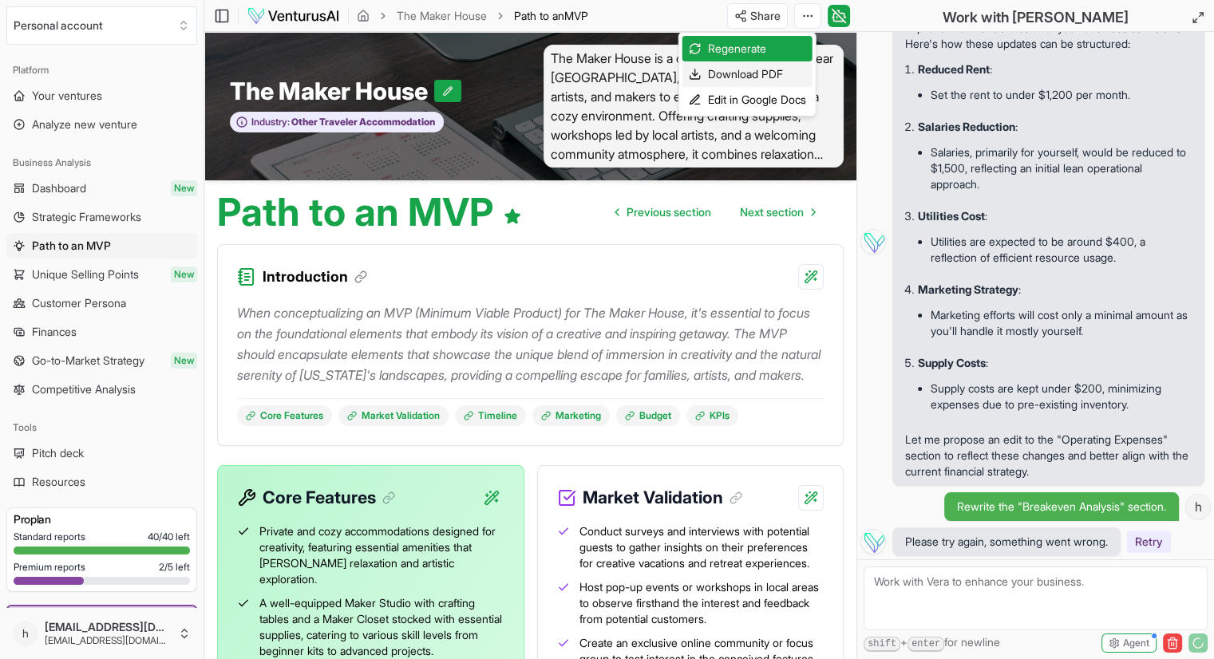
click at [777, 77] on div "Download PDF" at bounding box center [748, 74] width 130 height 26
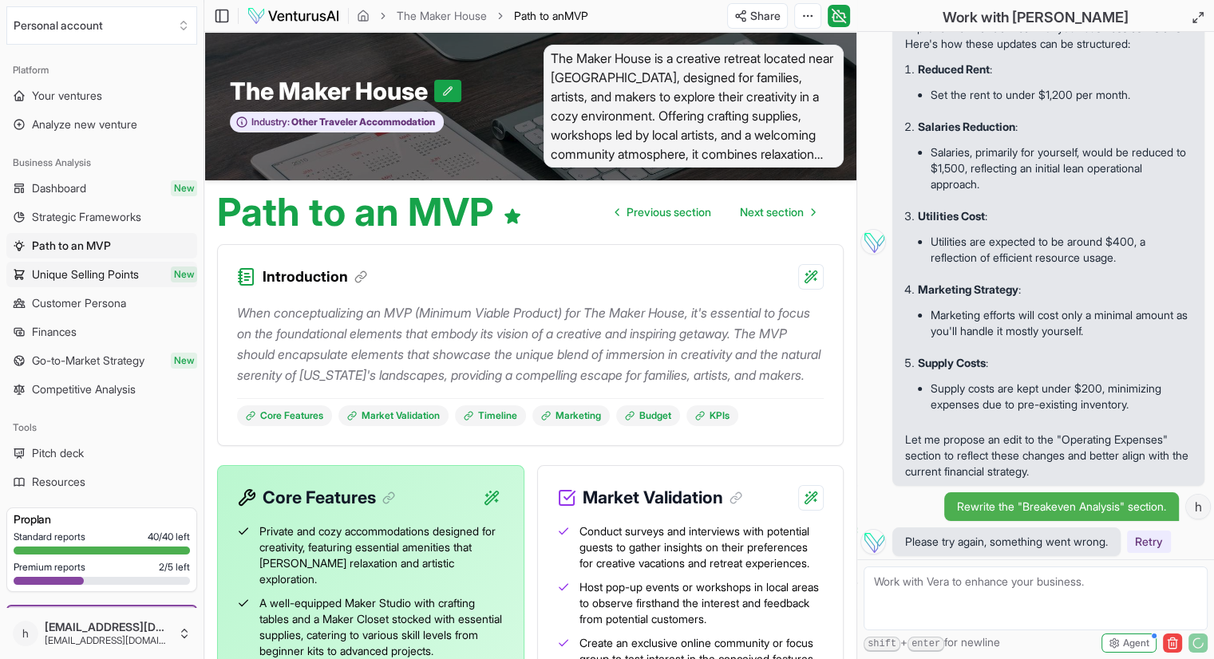
click at [88, 274] on span "Unique Selling Points" at bounding box center [85, 275] width 107 height 16
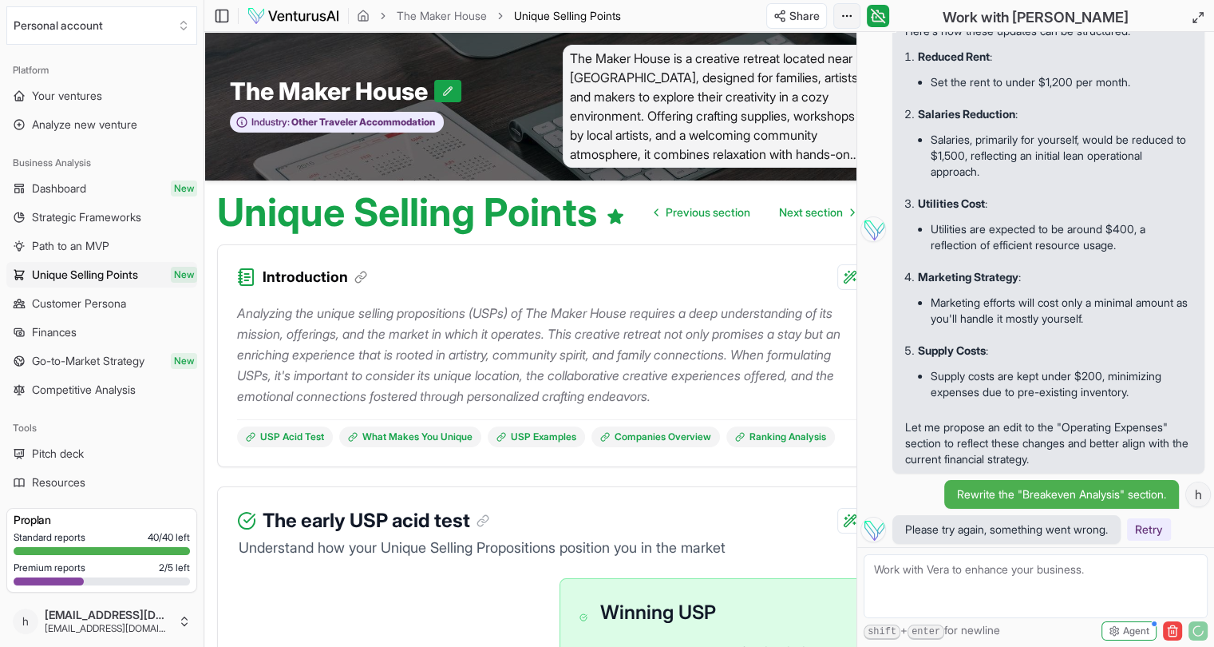
click at [844, 16] on html "We value your privacy We use cookies to enhance your browsing experience, serve…" at bounding box center [607, 323] width 1214 height 647
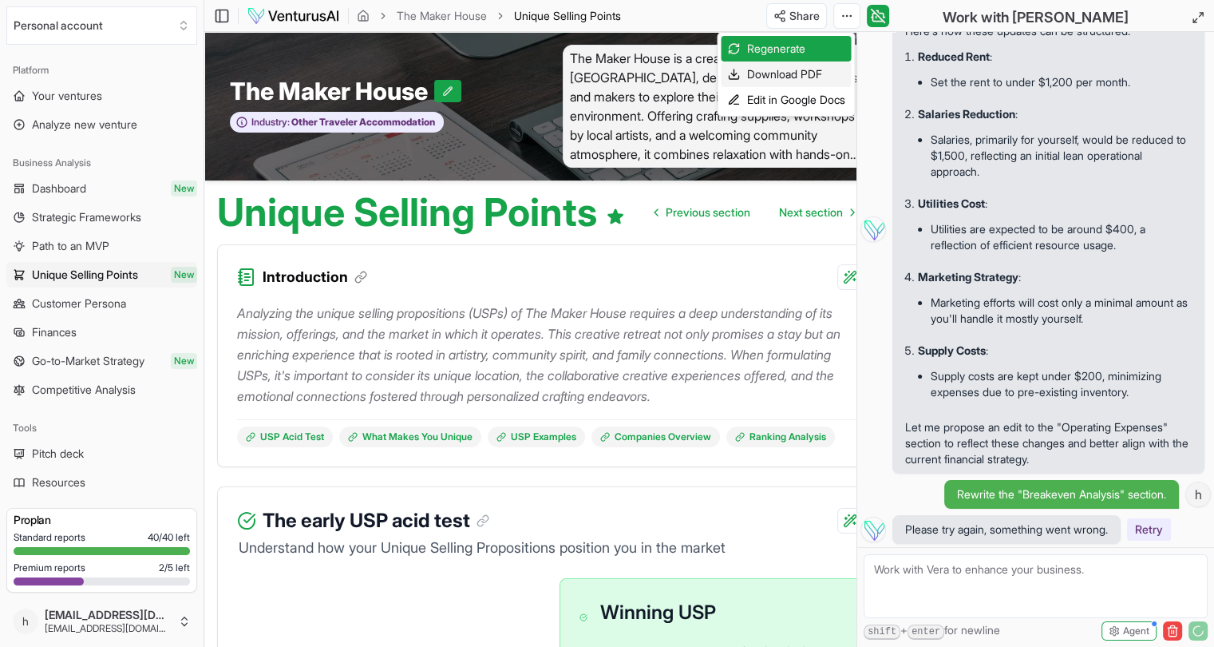
click at [800, 74] on div "Download PDF" at bounding box center [786, 74] width 130 height 26
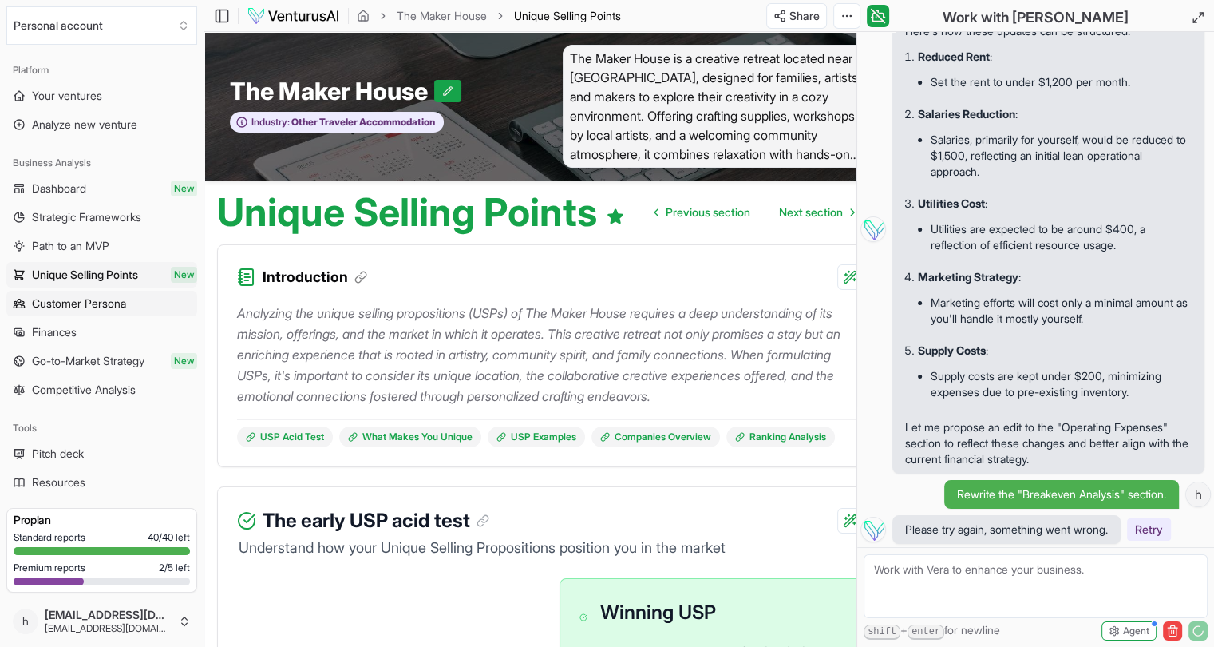
click at [84, 303] on span "Customer Persona" at bounding box center [79, 303] width 94 height 16
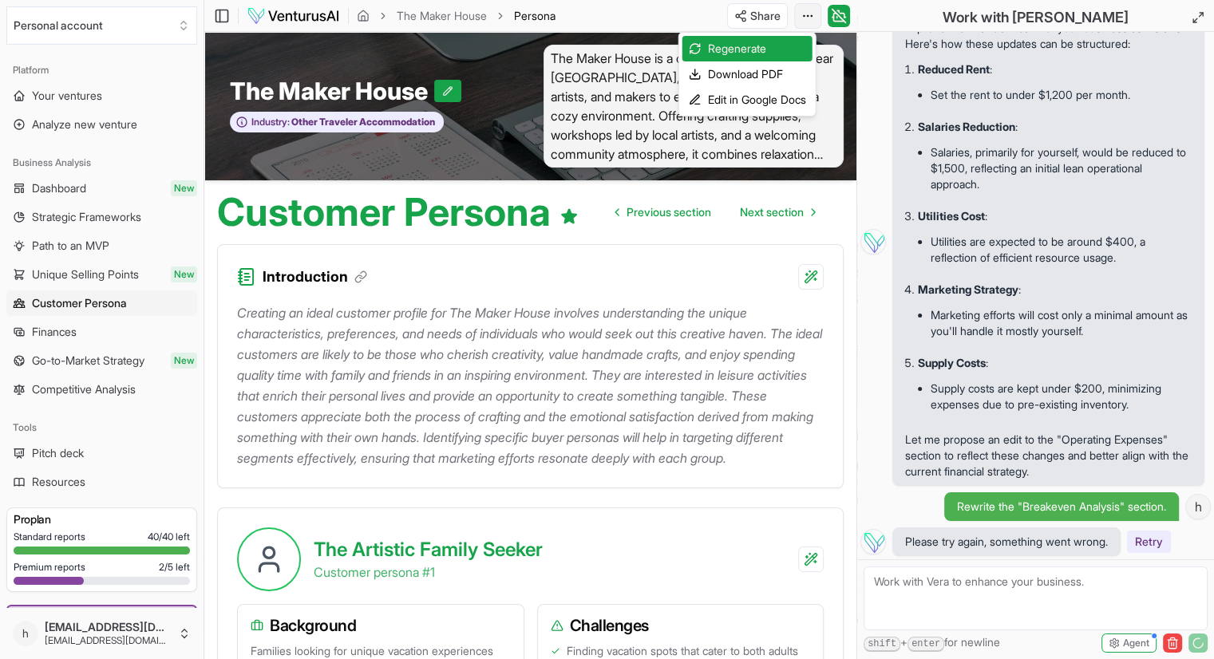
click at [812, 11] on html "We value your privacy We use cookies to enhance your browsing experience, serve…" at bounding box center [607, 329] width 1214 height 659
click at [779, 74] on div "Download PDF" at bounding box center [748, 74] width 130 height 26
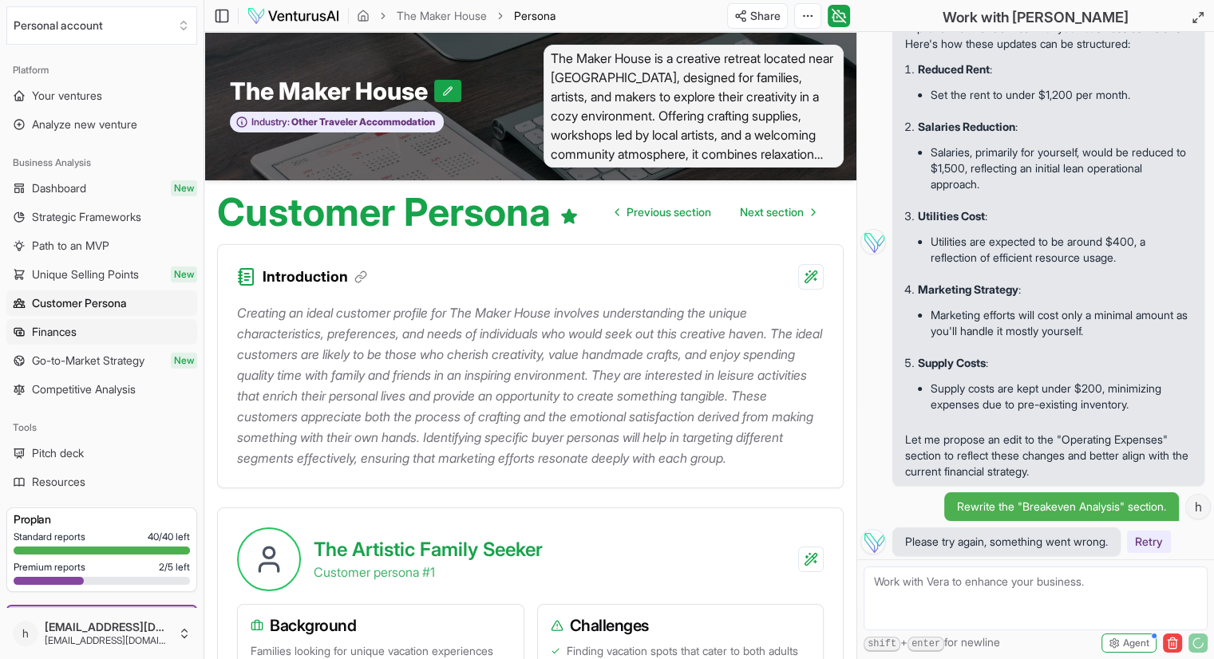
click at [106, 336] on link "Finances" at bounding box center [101, 332] width 191 height 26
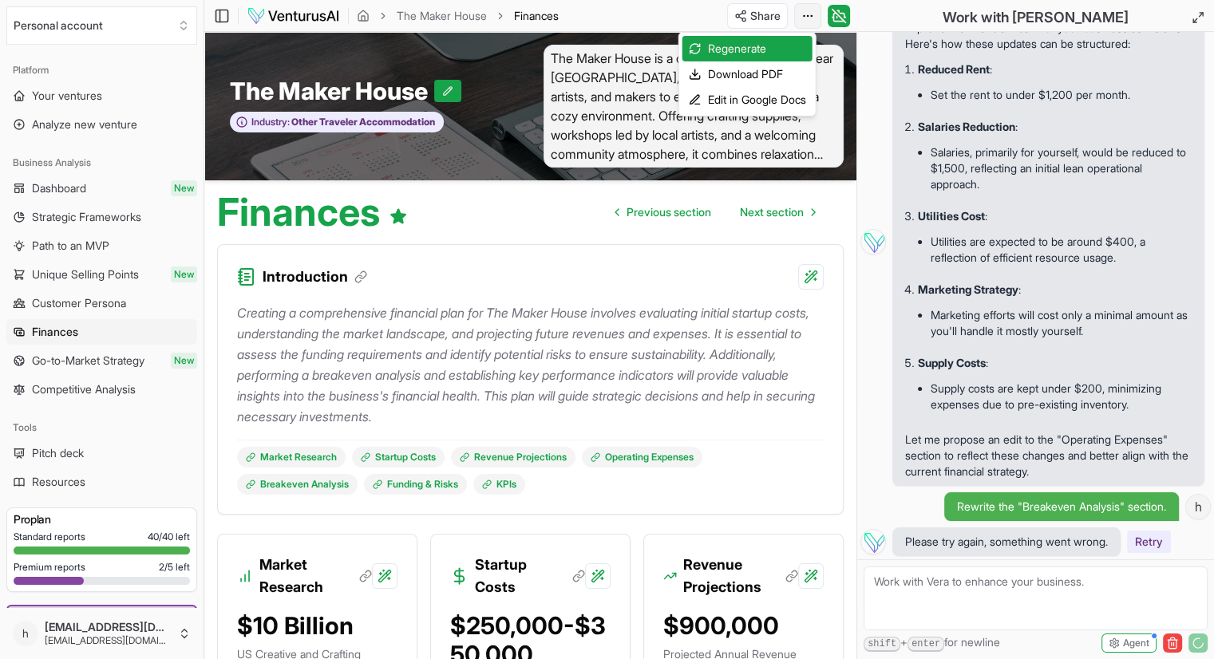
click at [800, 18] on html "We value your privacy We use cookies to enhance your browsing experience, serve…" at bounding box center [607, 329] width 1214 height 659
click at [762, 67] on div "Download PDF" at bounding box center [748, 74] width 130 height 26
